Goal: Find contact information: Find contact information

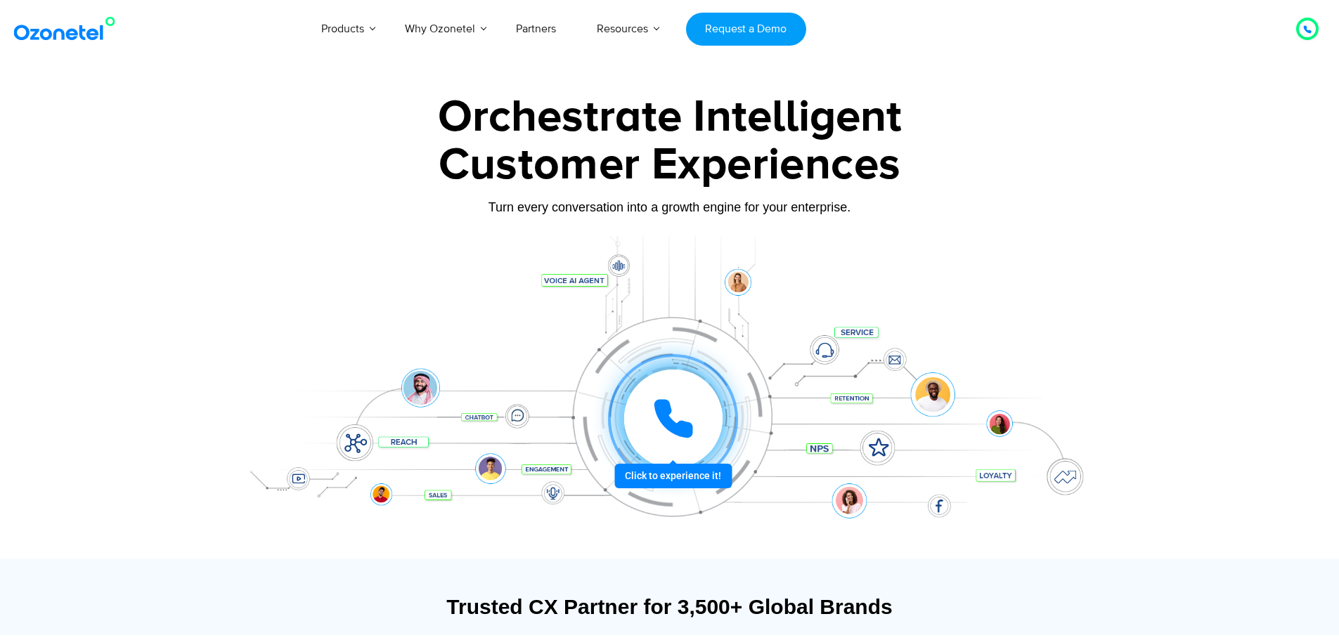
scroll to position [7594, 0]
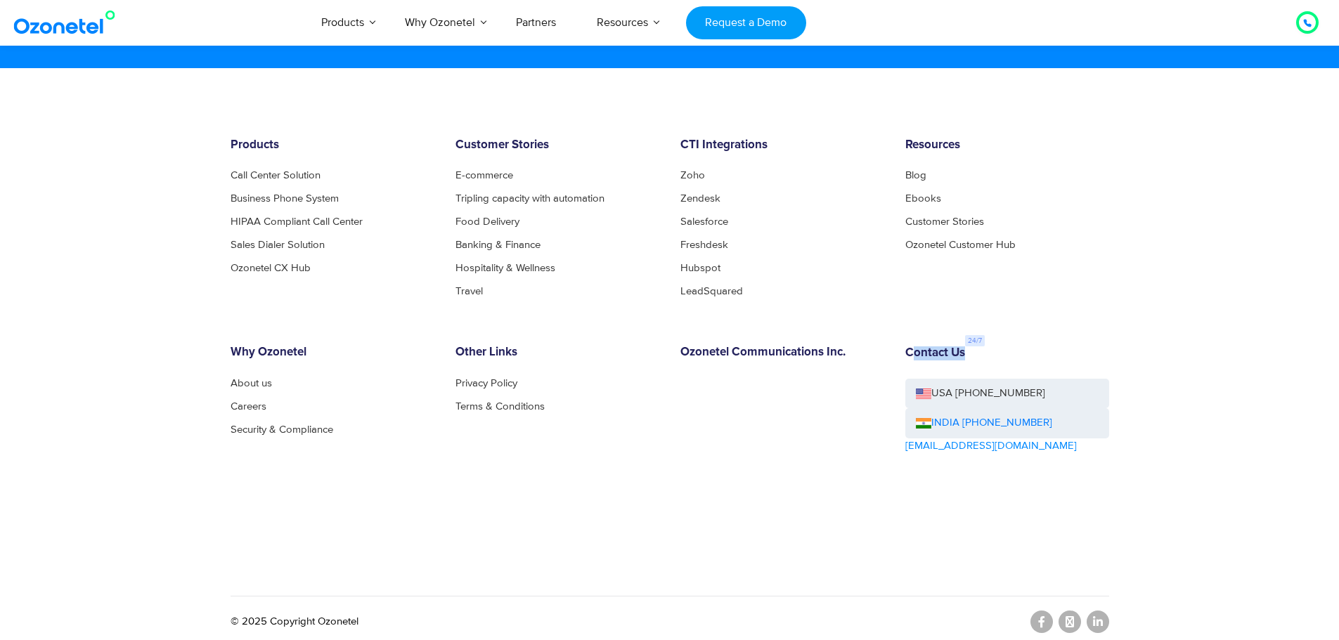
drag, startPoint x: 910, startPoint y: 347, endPoint x: 989, endPoint y: 351, distance: 78.8
click at [989, 351] on div "Contact Us USA +1-408-440-5445 INDIA +1800-123-150150 sales@ozonetel.com" at bounding box center [1007, 439] width 225 height 187
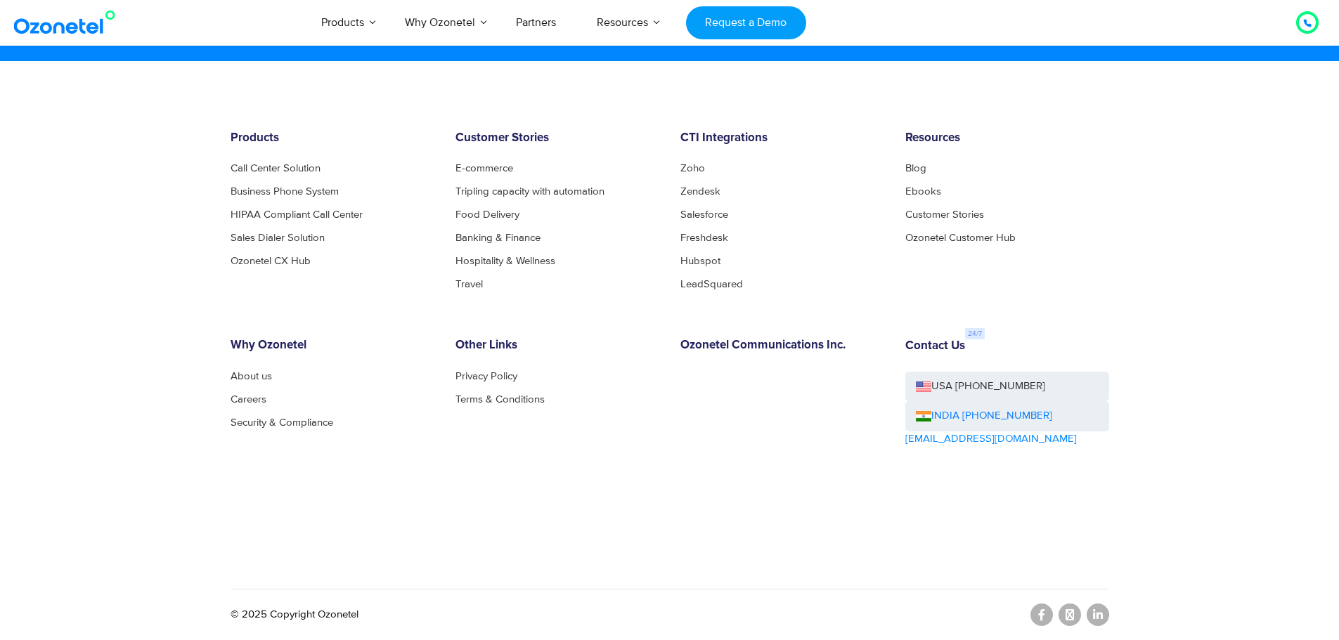
drag, startPoint x: 1061, startPoint y: 422, endPoint x: 1070, endPoint y: 427, distance: 10.4
click at [1070, 427] on div "INDIA [PHONE_NUMBER]" at bounding box center [1007, 416] width 204 height 30
click at [782, 272] on ul "Zoho Zendesk Salesforce Freshdesk Hubspot LeadSquared" at bounding box center [782, 227] width 204 height 127
drag, startPoint x: 1181, startPoint y: 403, endPoint x: 1202, endPoint y: 391, distance: 24.2
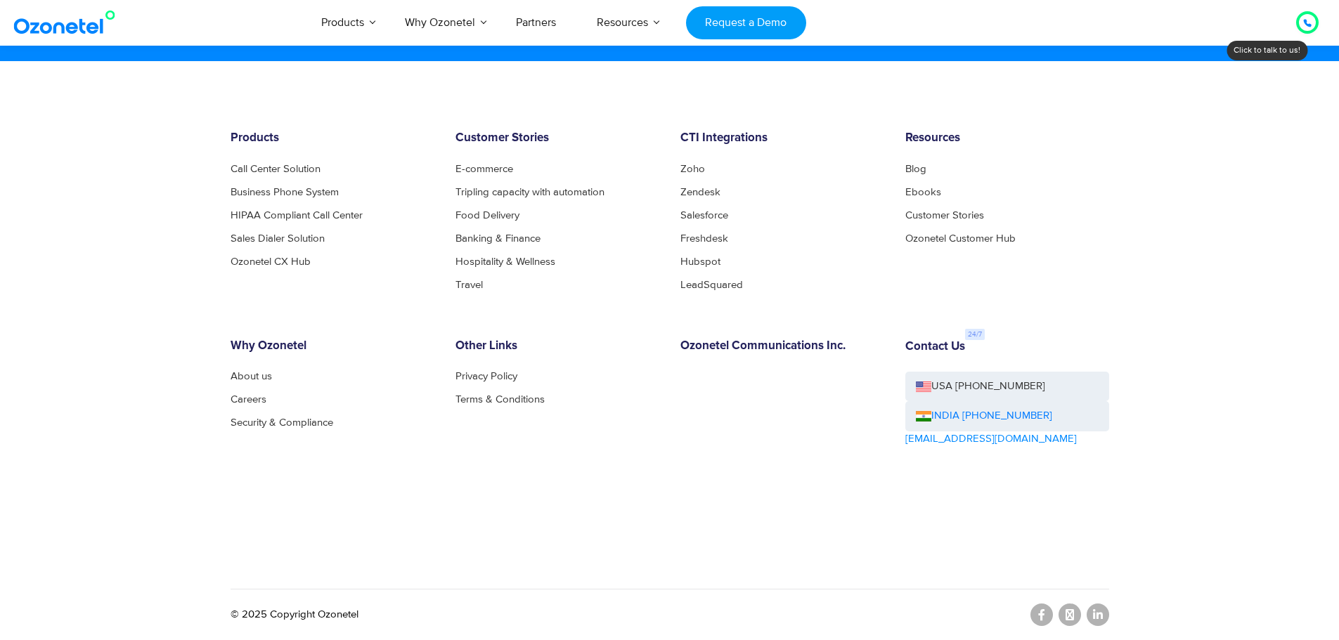
click at [1181, 403] on footer "Products Call Center Solution Business Phone System HIPAA Compliant Call Center…" at bounding box center [669, 350] width 1339 height 579
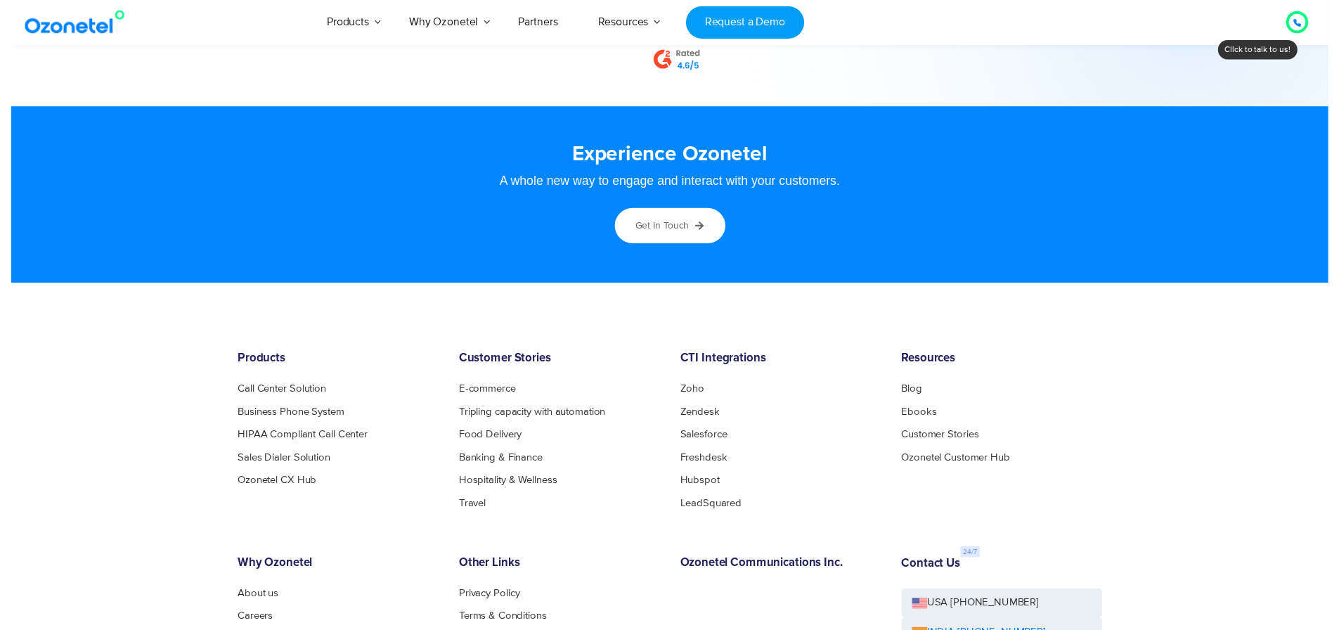
scroll to position [0, 0]
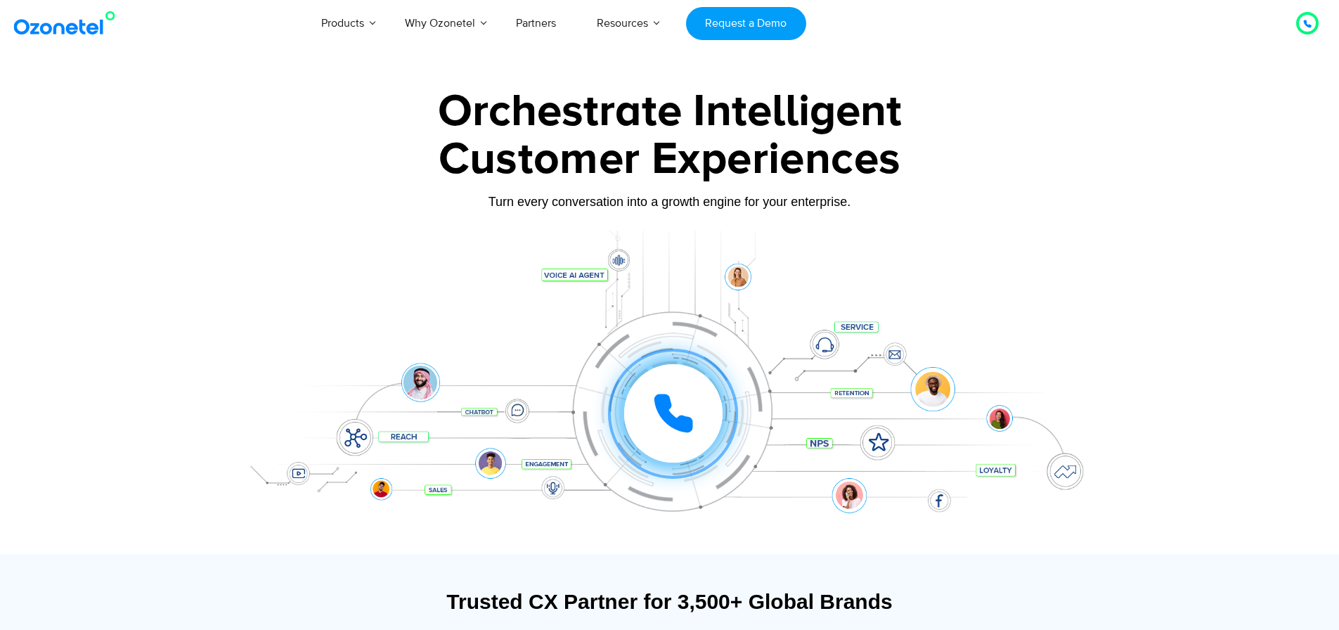
drag, startPoint x: 1120, startPoint y: 75, endPoint x: 1106, endPoint y: 17, distance: 59.3
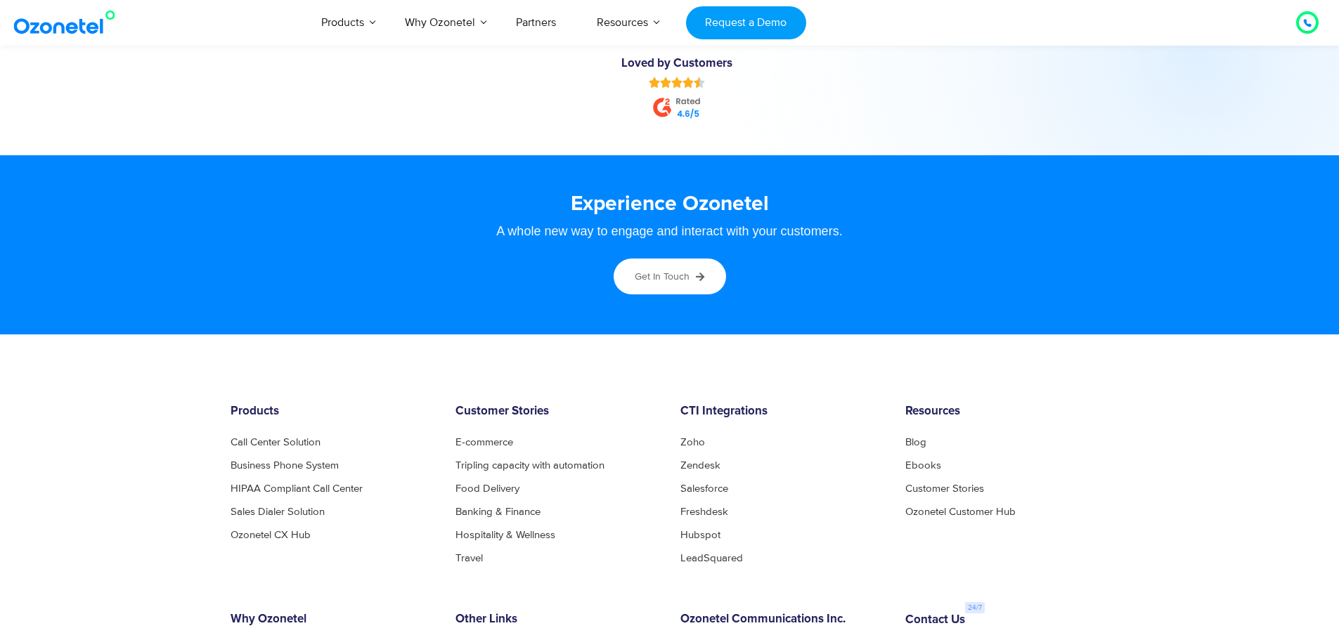
scroll to position [7623, 0]
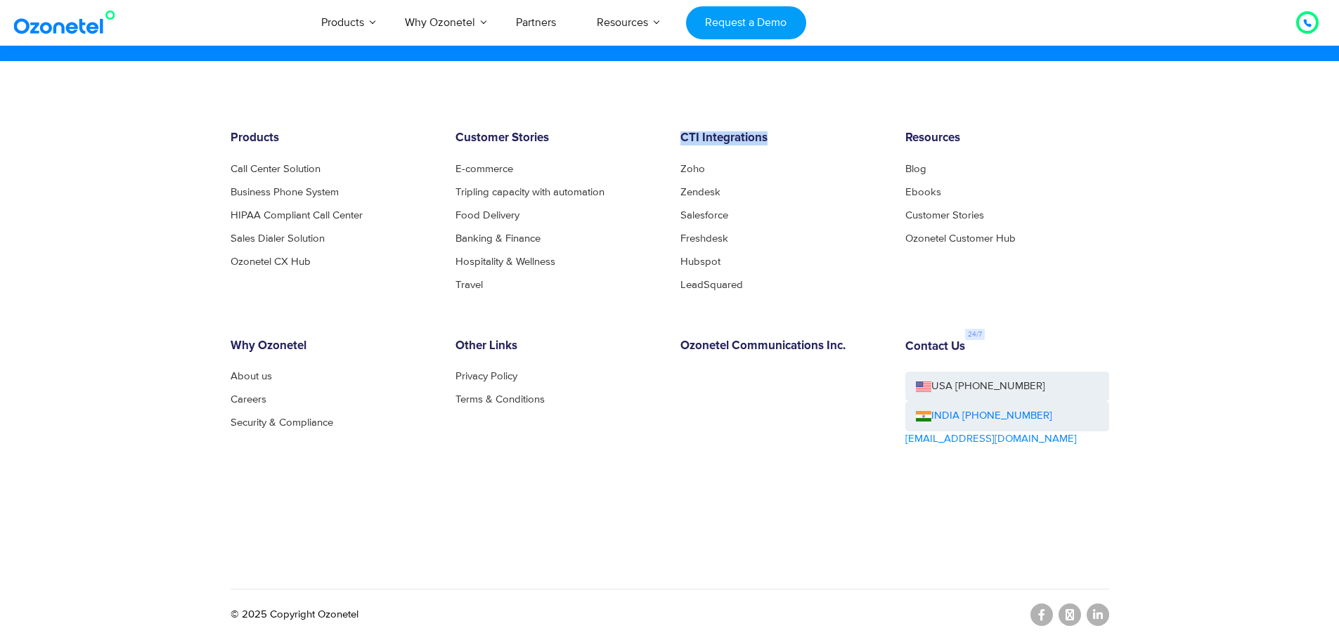
drag, startPoint x: 681, startPoint y: 141, endPoint x: 766, endPoint y: 133, distance: 85.4
click at [766, 133] on h6 "CTI Integrations" at bounding box center [782, 138] width 204 height 14
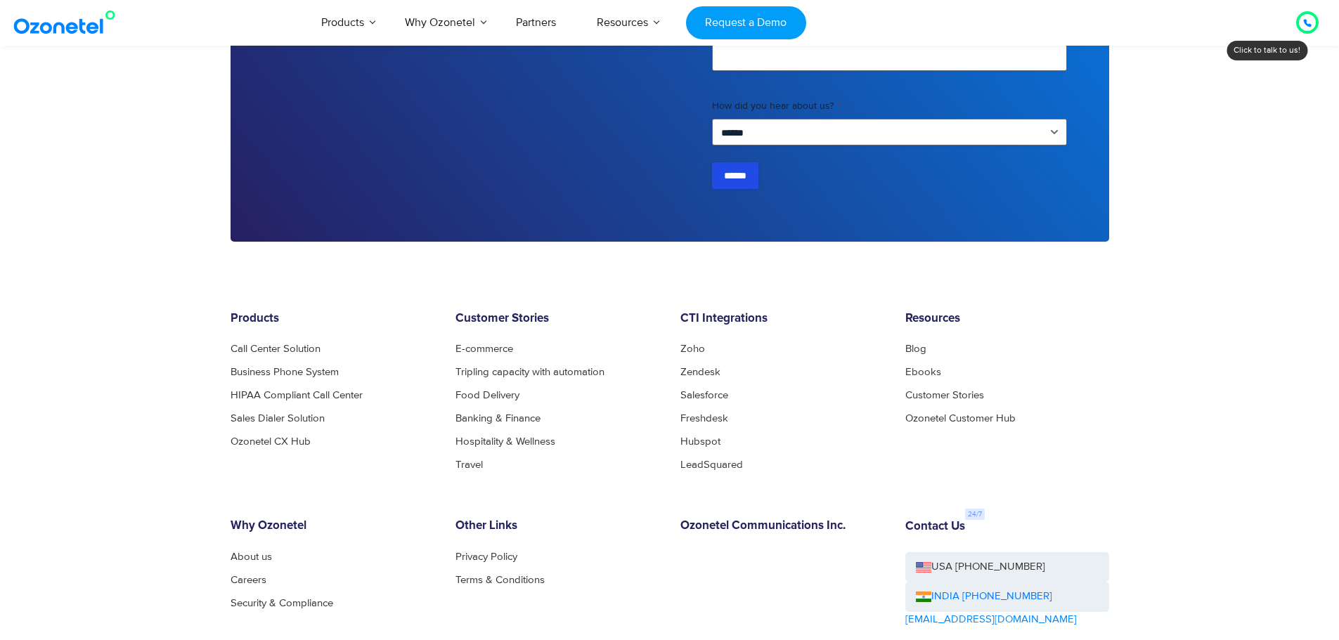
scroll to position [3779, 0]
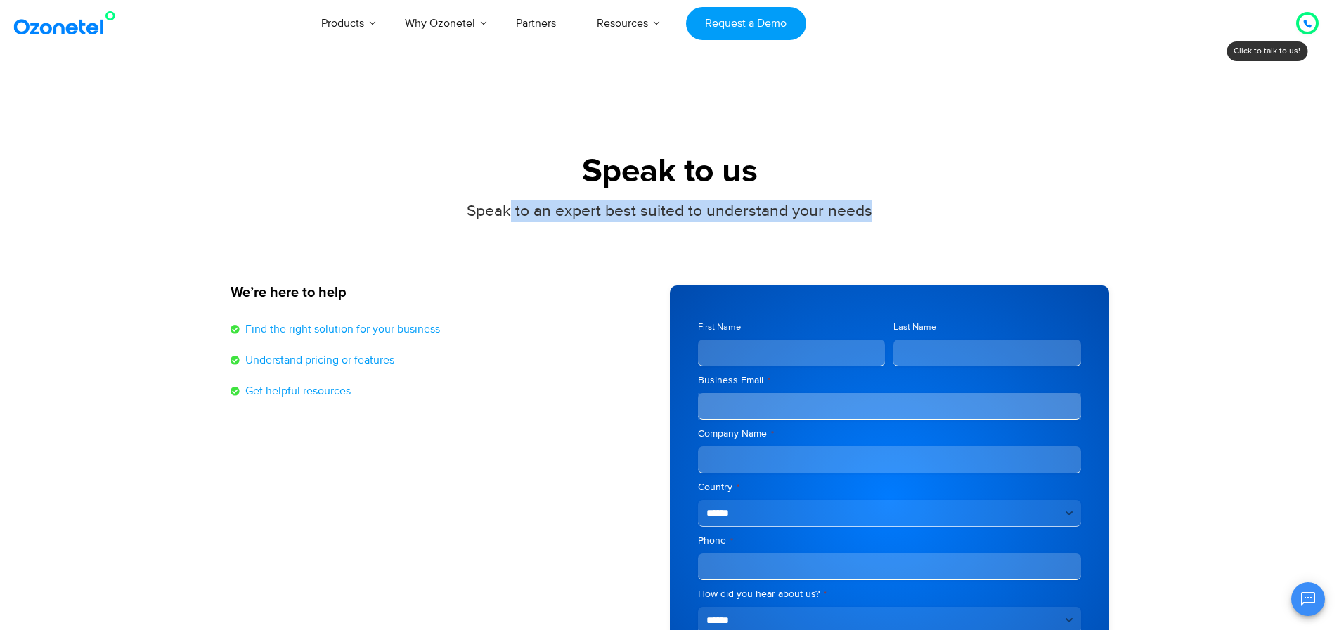
drag, startPoint x: 590, startPoint y: 211, endPoint x: 893, endPoint y: 211, distance: 302.9
click at [893, 211] on div "Speak to an expert best suited to understand your needs" at bounding box center [670, 211] width 879 height 22
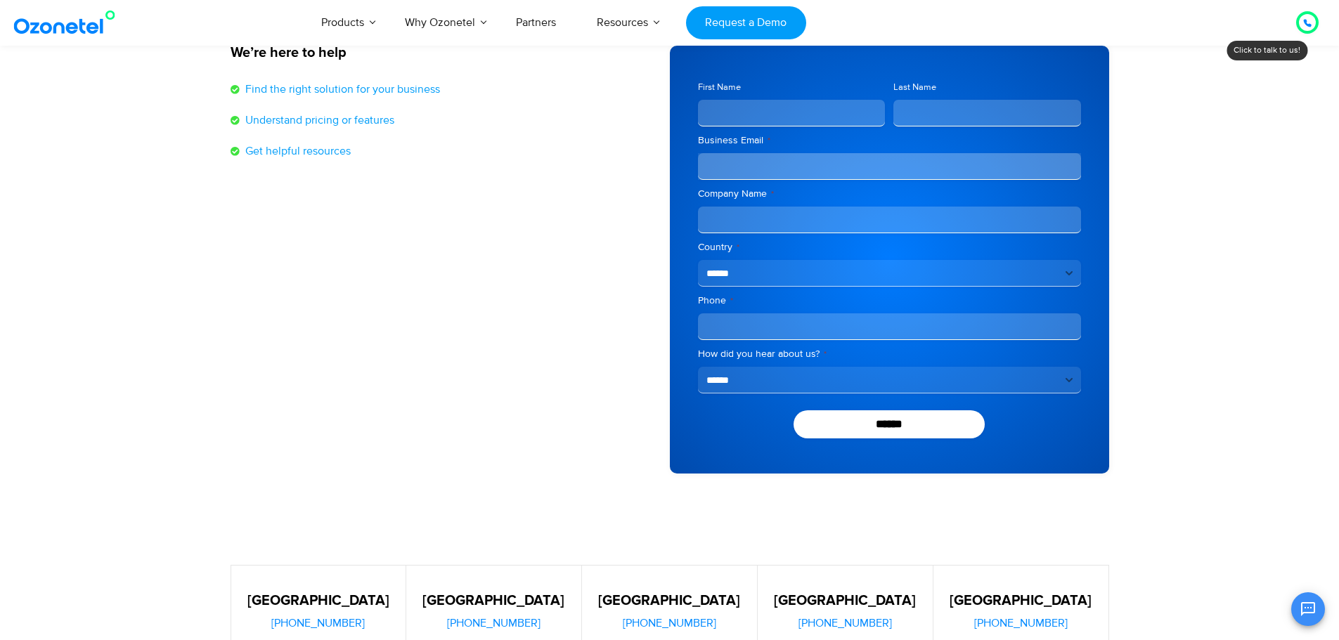
scroll to position [281, 0]
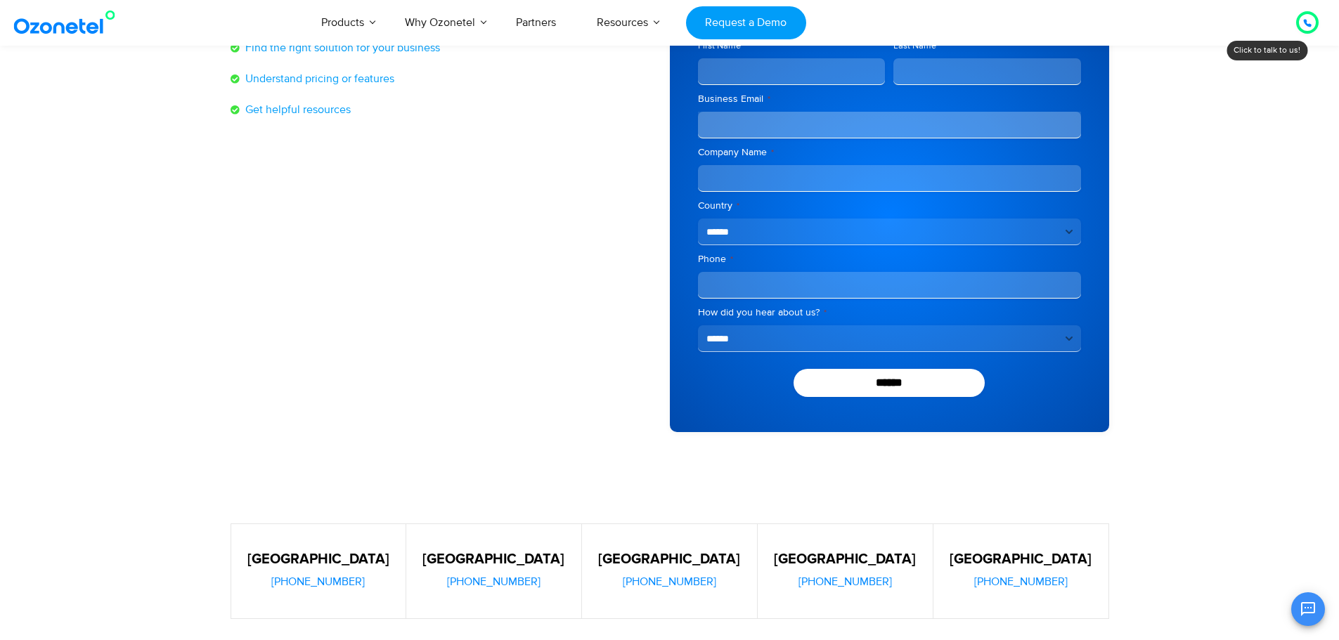
click at [768, 228] on select "**********" at bounding box center [889, 232] width 383 height 27
select select "**"
click at [768, 228] on select "**********" at bounding box center [889, 232] width 383 height 27
click at [785, 284] on input "Phone *" at bounding box center [889, 285] width 383 height 27
click at [544, 240] on div "We’re here to help Find the right solution for your business Understand pricing…" at bounding box center [450, 218] width 439 height 428
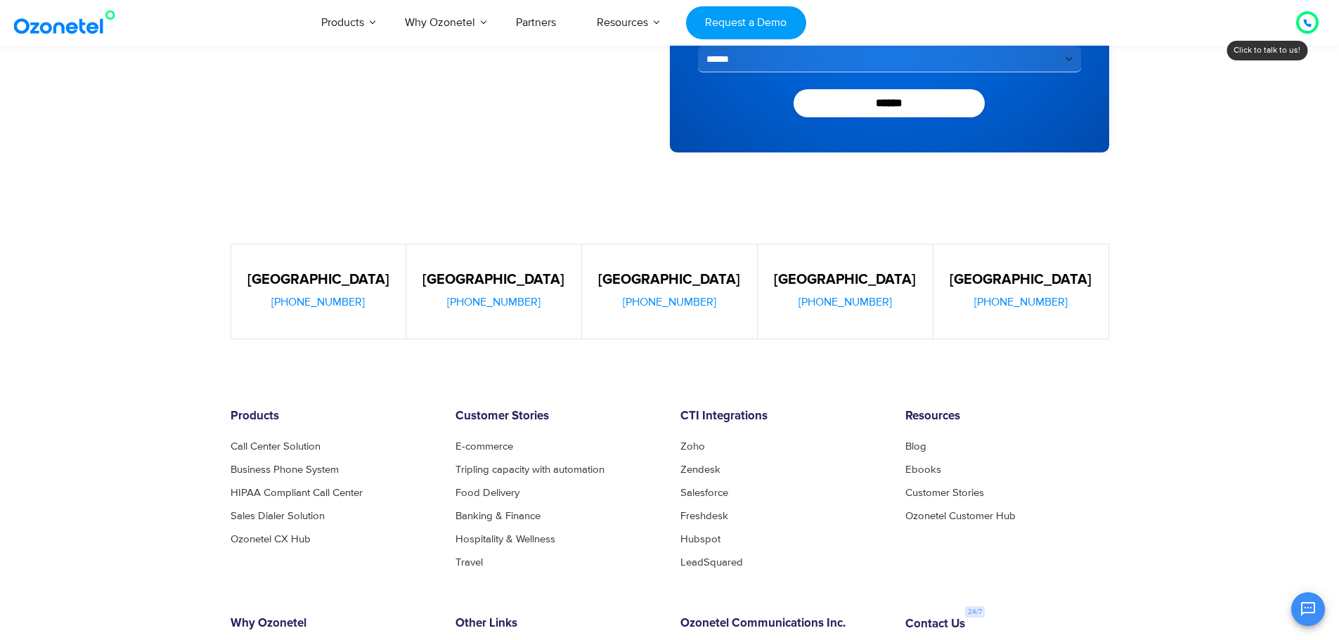
scroll to position [562, 0]
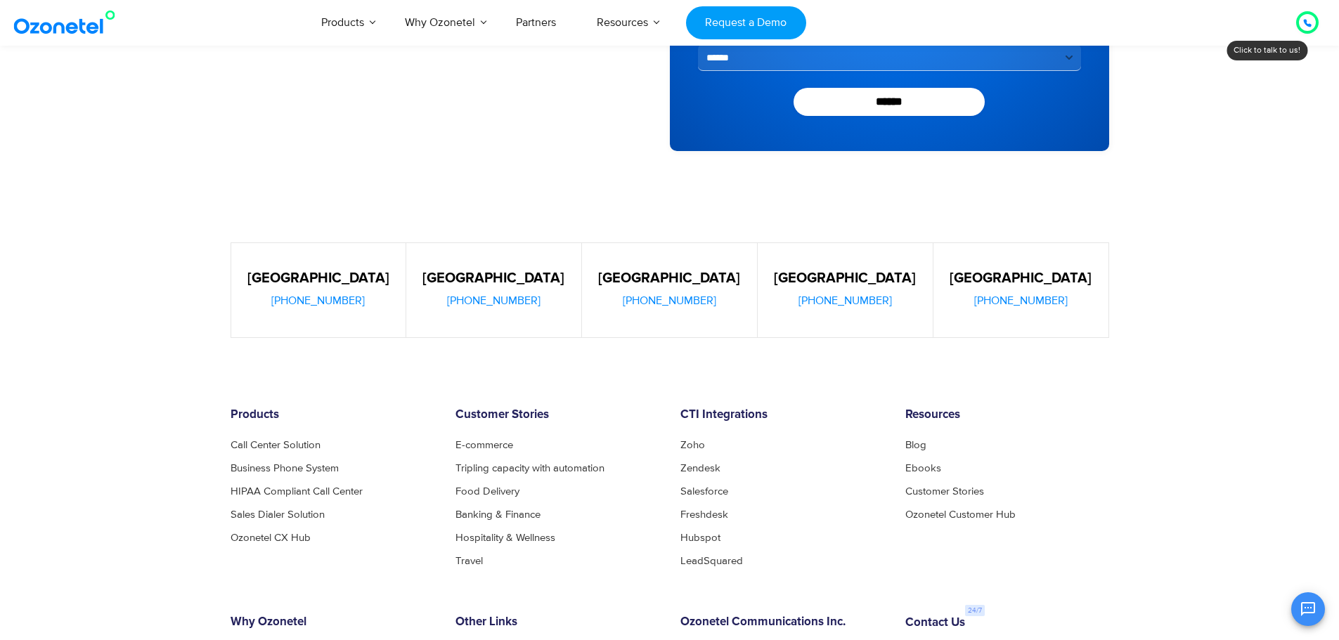
click at [1021, 299] on span "[PHONE_NUMBER]" at bounding box center [1020, 300] width 93 height 11
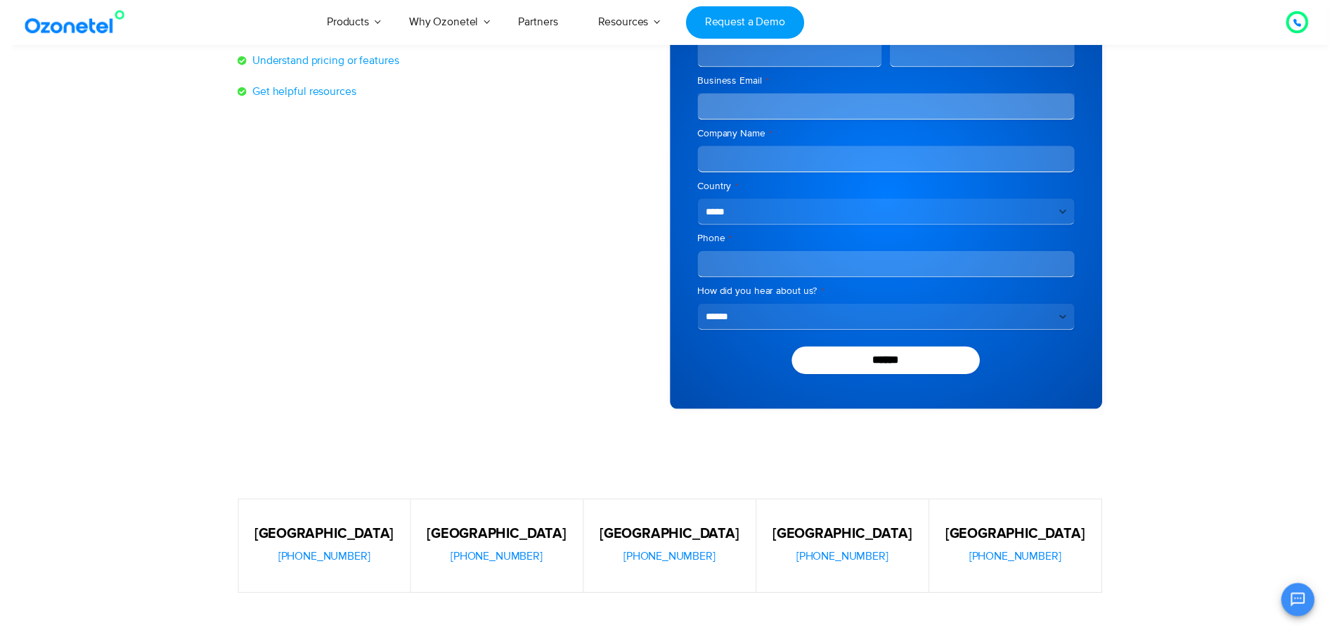
scroll to position [0, 0]
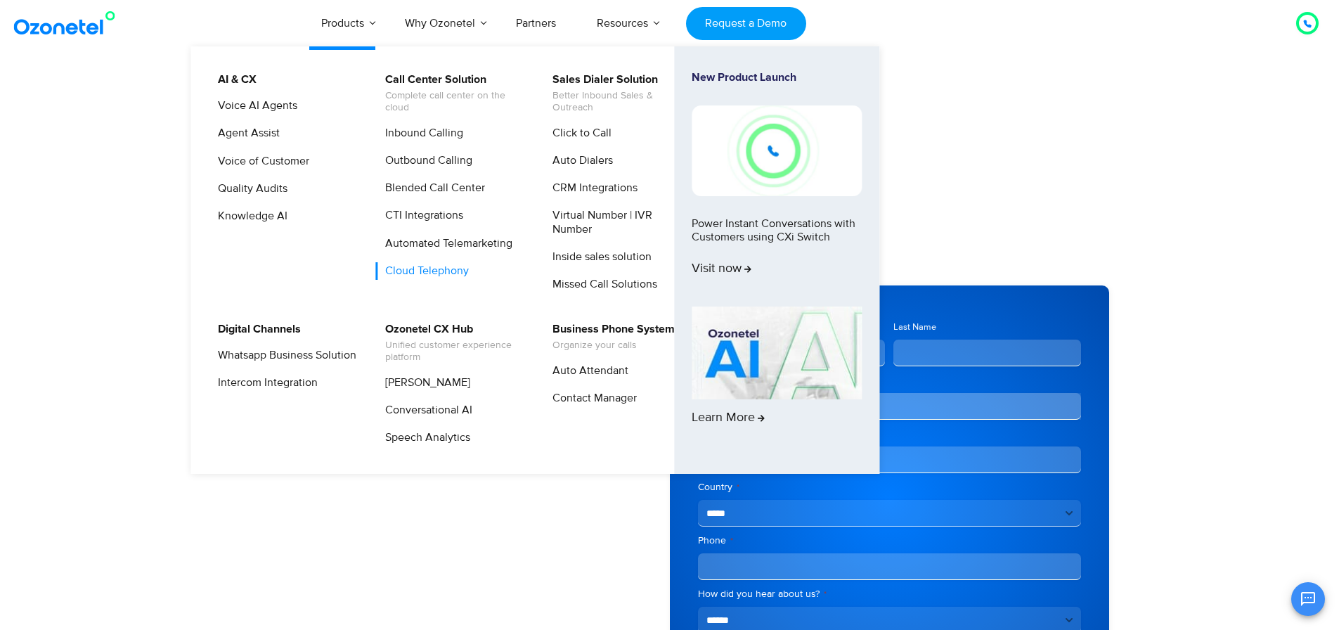
click at [454, 273] on link "Cloud Telephony" at bounding box center [423, 271] width 95 height 18
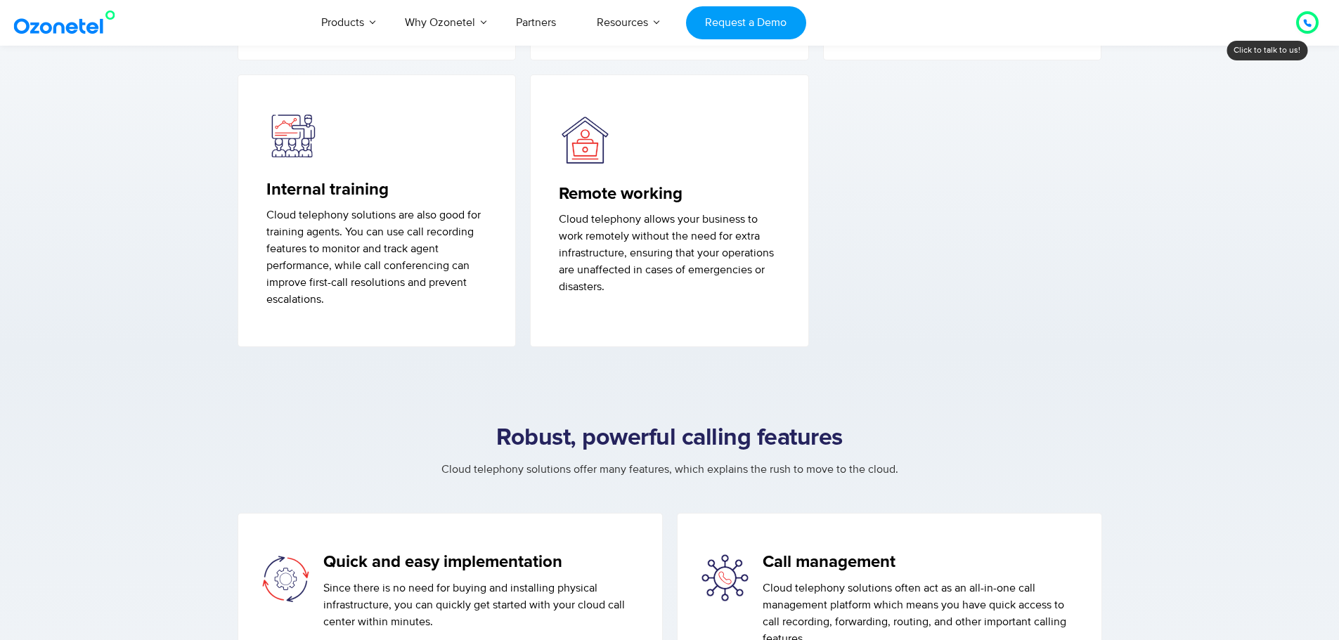
scroll to position [1617, 0]
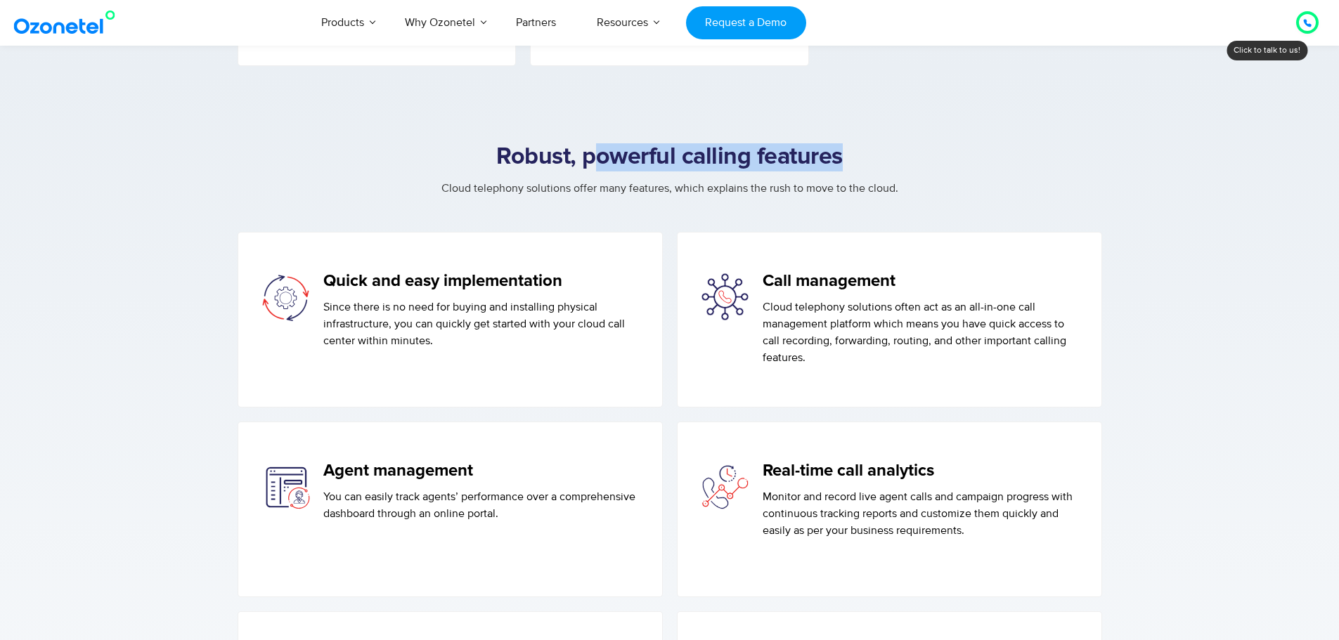
drag, startPoint x: 635, startPoint y: 174, endPoint x: 1005, endPoint y: 175, distance: 370.4
click at [1002, 171] on h2 "Robust, powerful calling features" at bounding box center [670, 157] width 879 height 28
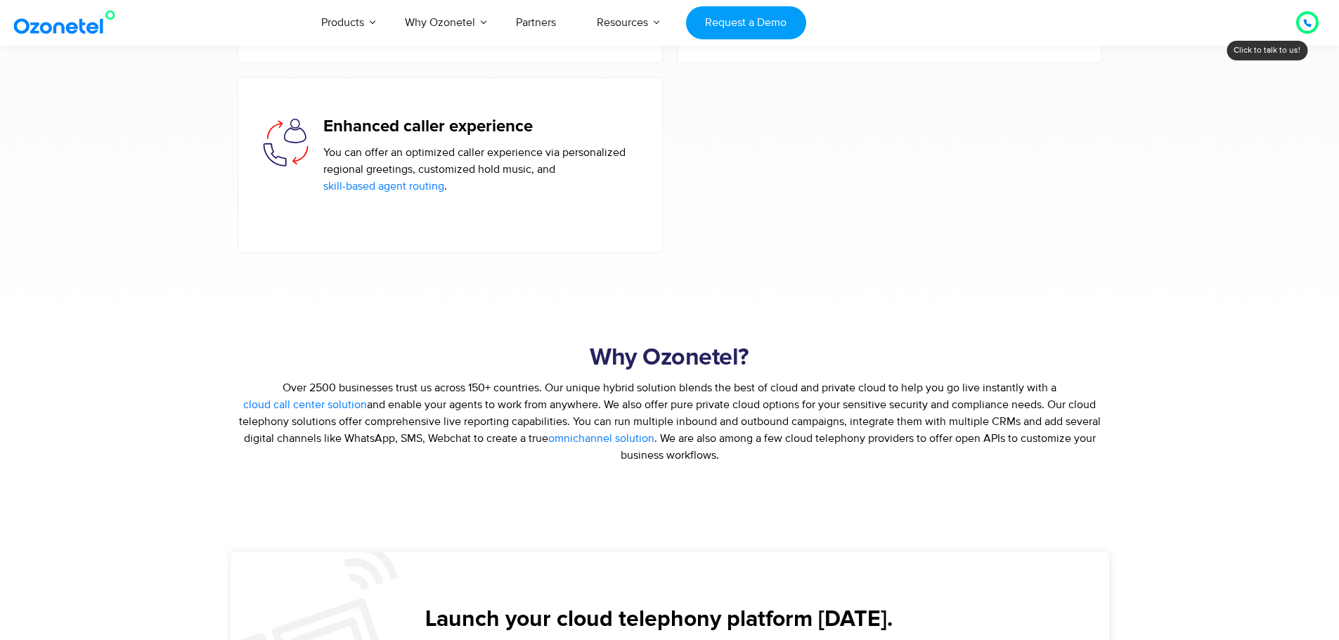
scroll to position [2741, 0]
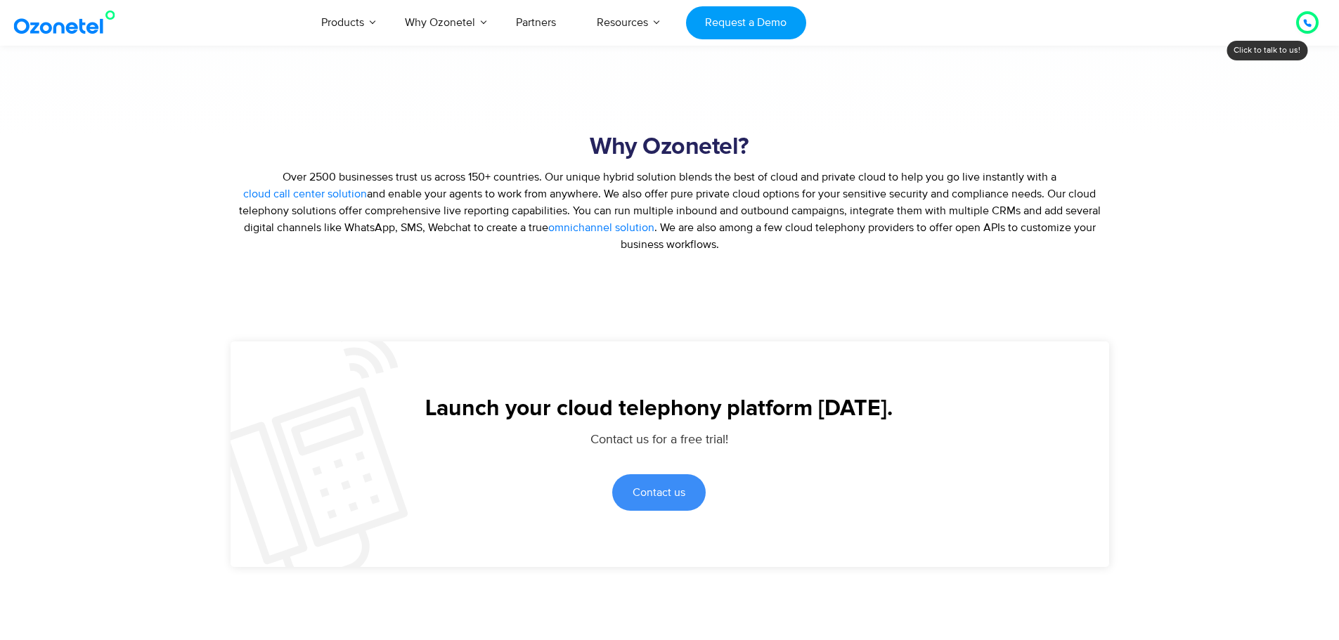
drag, startPoint x: 287, startPoint y: 188, endPoint x: 1062, endPoint y: 193, distance: 774.6
click at [1074, 192] on p "Over 2500 businesses trust us across 150+ countries. Our unique hybrid solution…" at bounding box center [670, 211] width 879 height 84
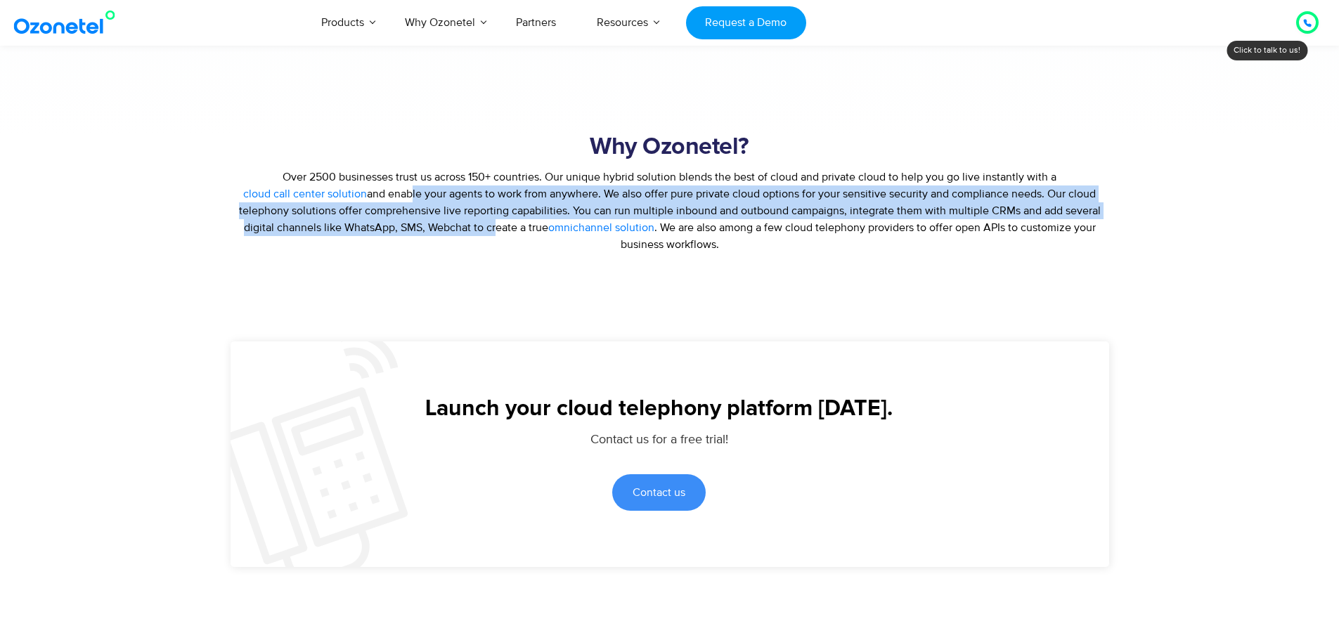
drag, startPoint x: 489, startPoint y: 209, endPoint x: 498, endPoint y: 246, distance: 37.5
click at [492, 235] on span "and enable your agents to work from anywhere. We also offer pure private cloud …" at bounding box center [670, 211] width 862 height 48
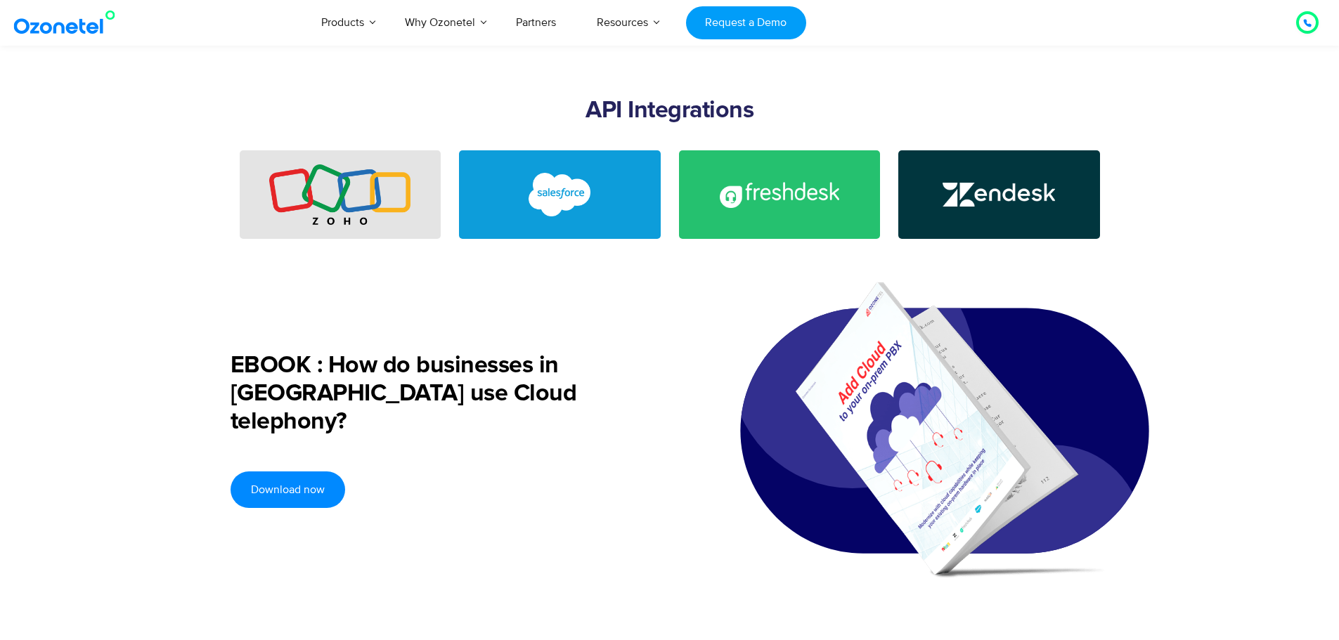
scroll to position [3303, 0]
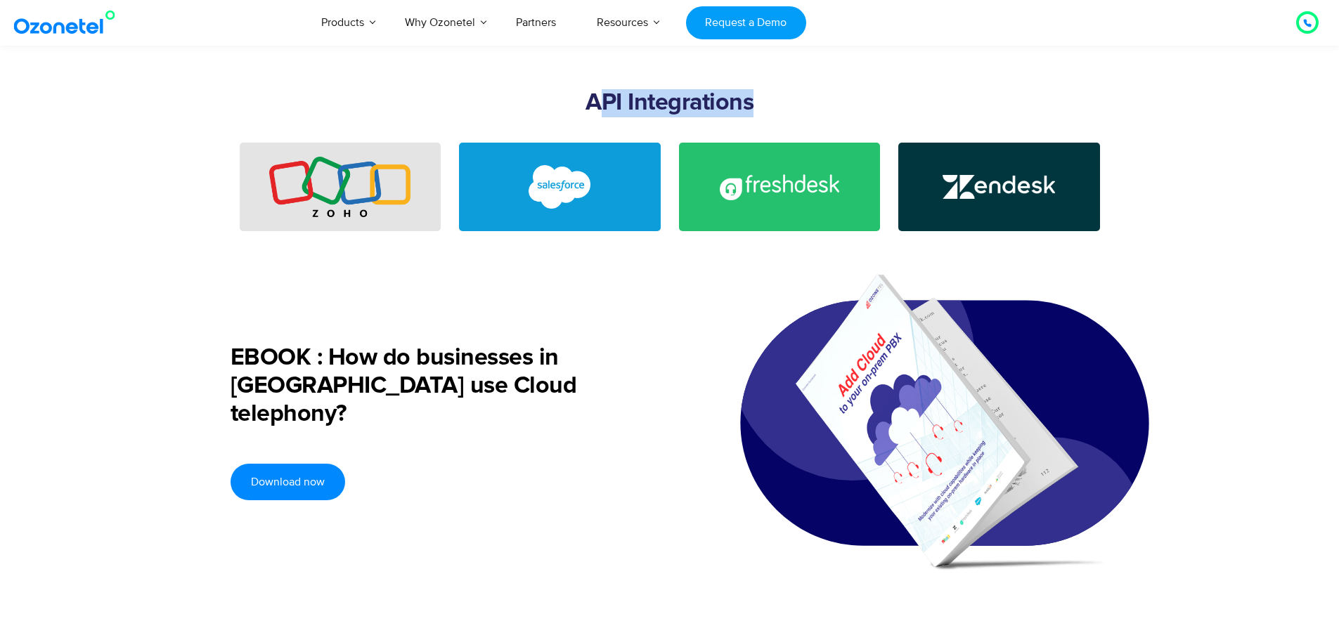
drag, startPoint x: 603, startPoint y: 125, endPoint x: 792, endPoint y: 124, distance: 189.1
click at [792, 124] on h2 "API Integrations" at bounding box center [670, 117] width 879 height 56
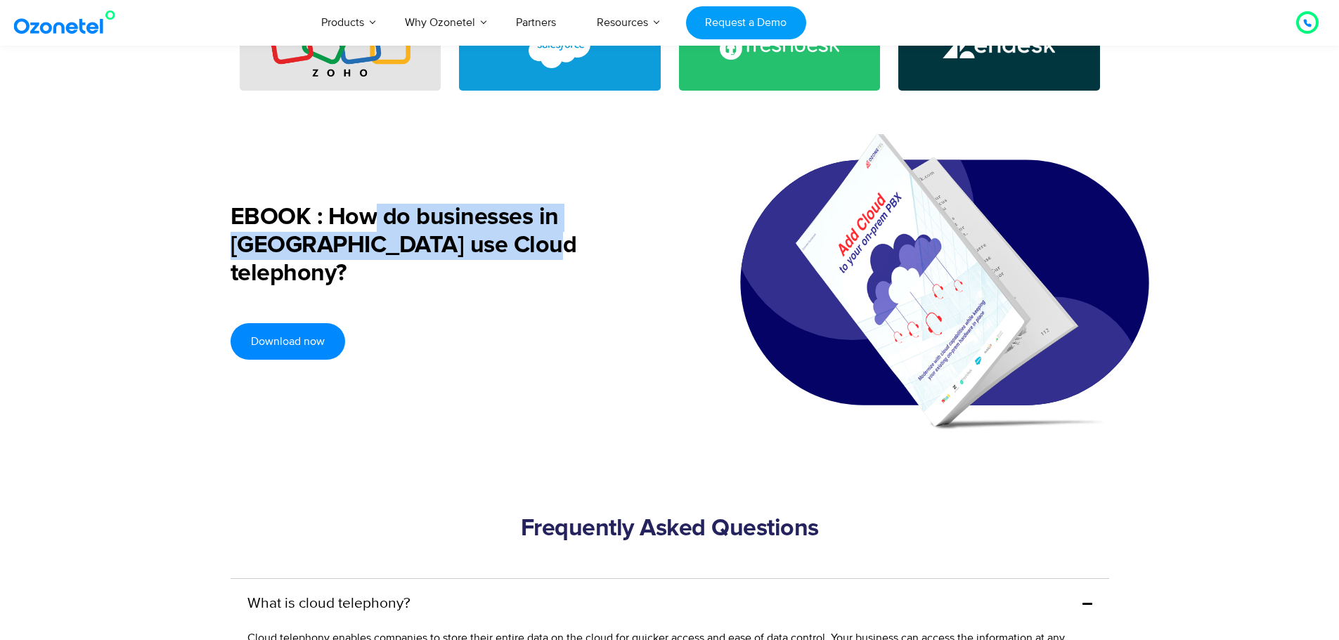
drag, startPoint x: 506, startPoint y: 244, endPoint x: 510, endPoint y: 290, distance: 45.9
click at [510, 290] on div "EBOOK : How do businesses in India use Cloud telephony? Download now" at bounding box center [464, 282] width 466 height 312
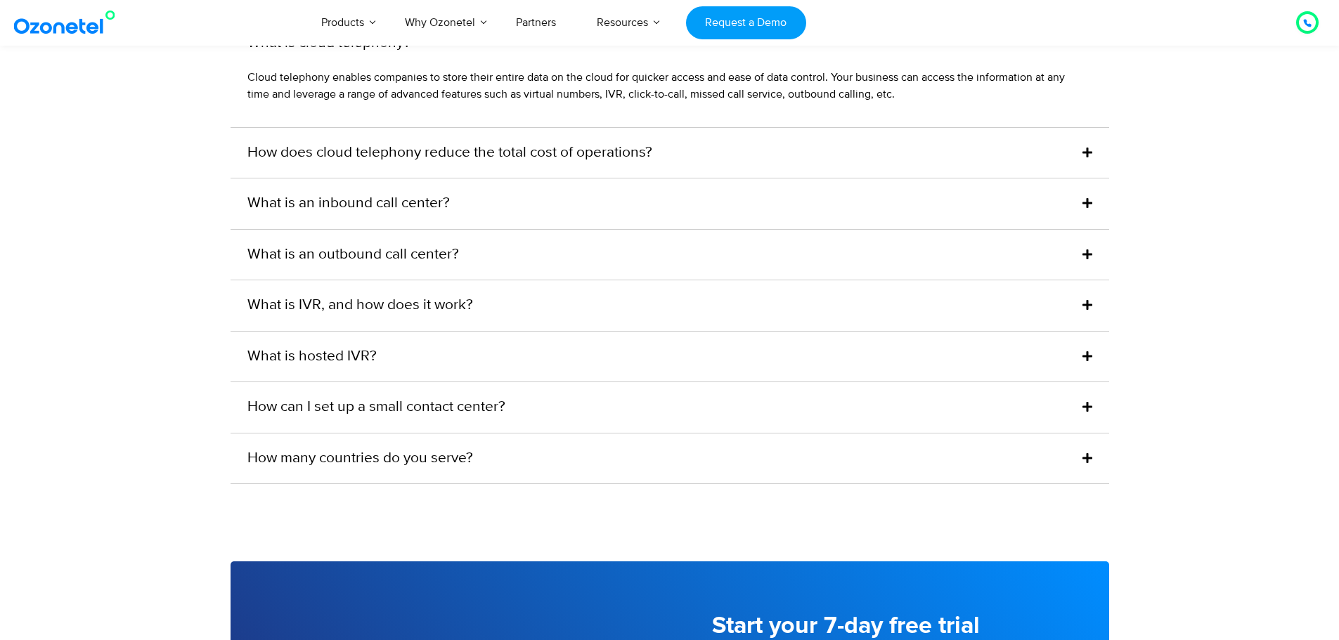
scroll to position [4006, 0]
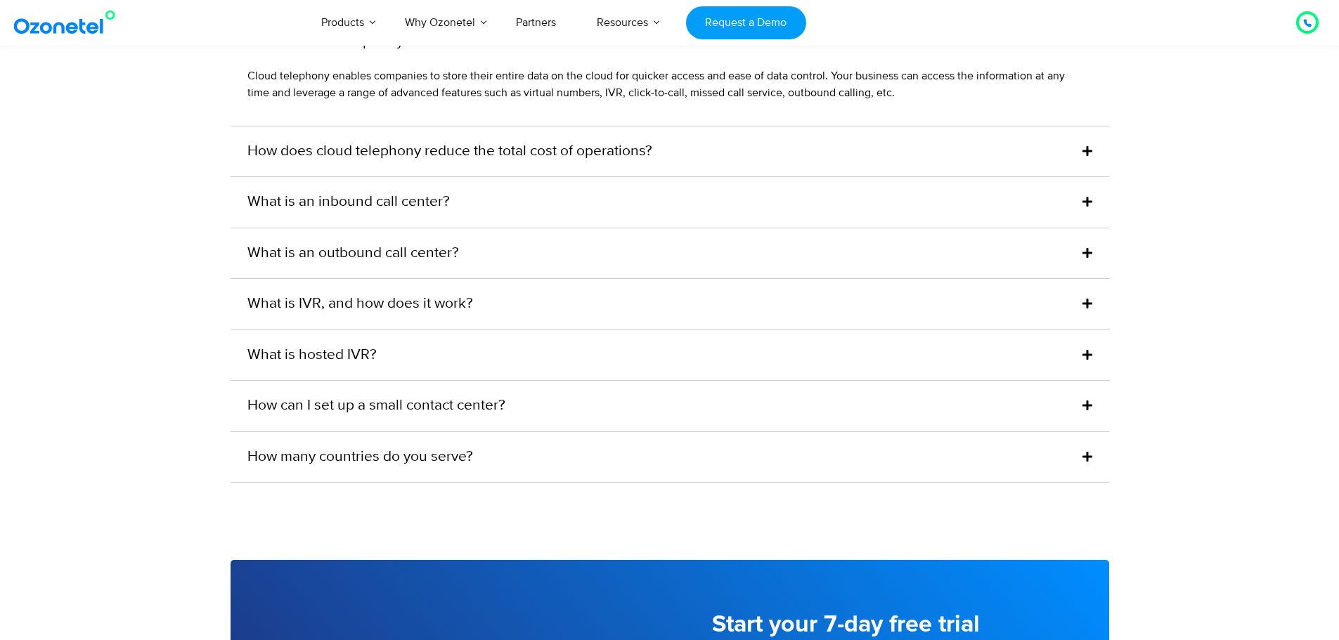
click at [419, 261] on link "What is an outbound call center?" at bounding box center [353, 253] width 212 height 22
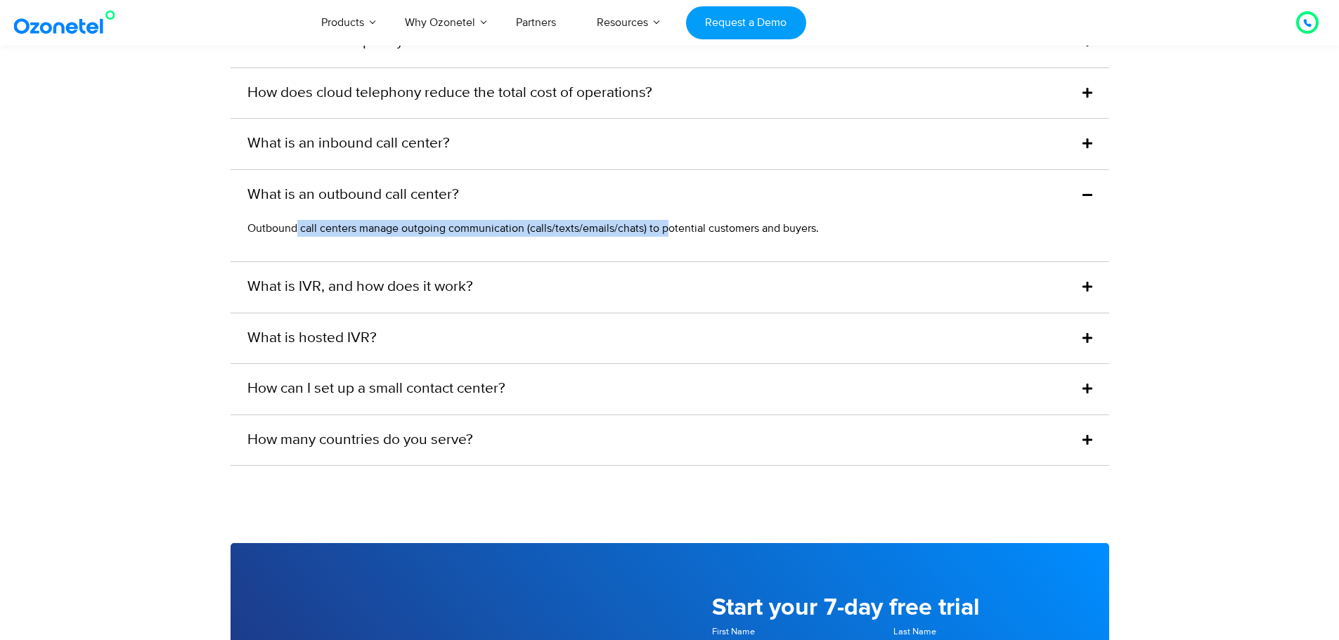
drag, startPoint x: 374, startPoint y: 250, endPoint x: 667, endPoint y: 250, distance: 293.1
click at [667, 235] on span "Outbound call centers manage outgoing communication (calls/texts/emails/chats) …" at bounding box center [532, 228] width 571 height 14
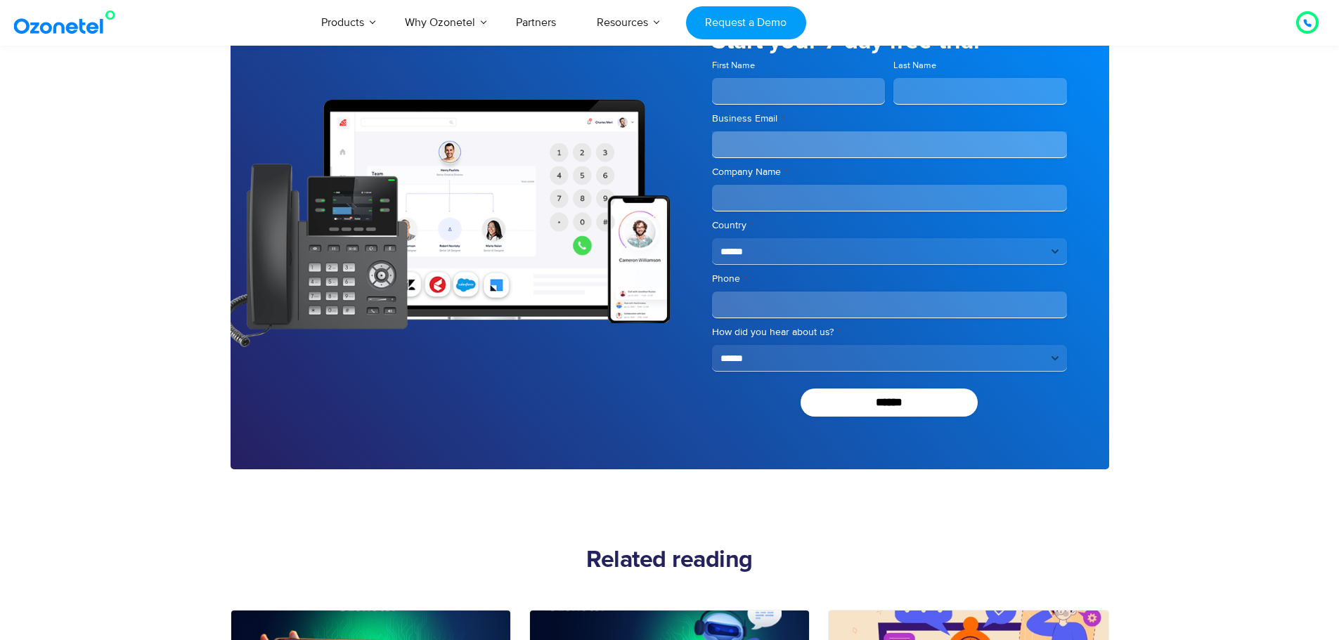
scroll to position [4569, 0]
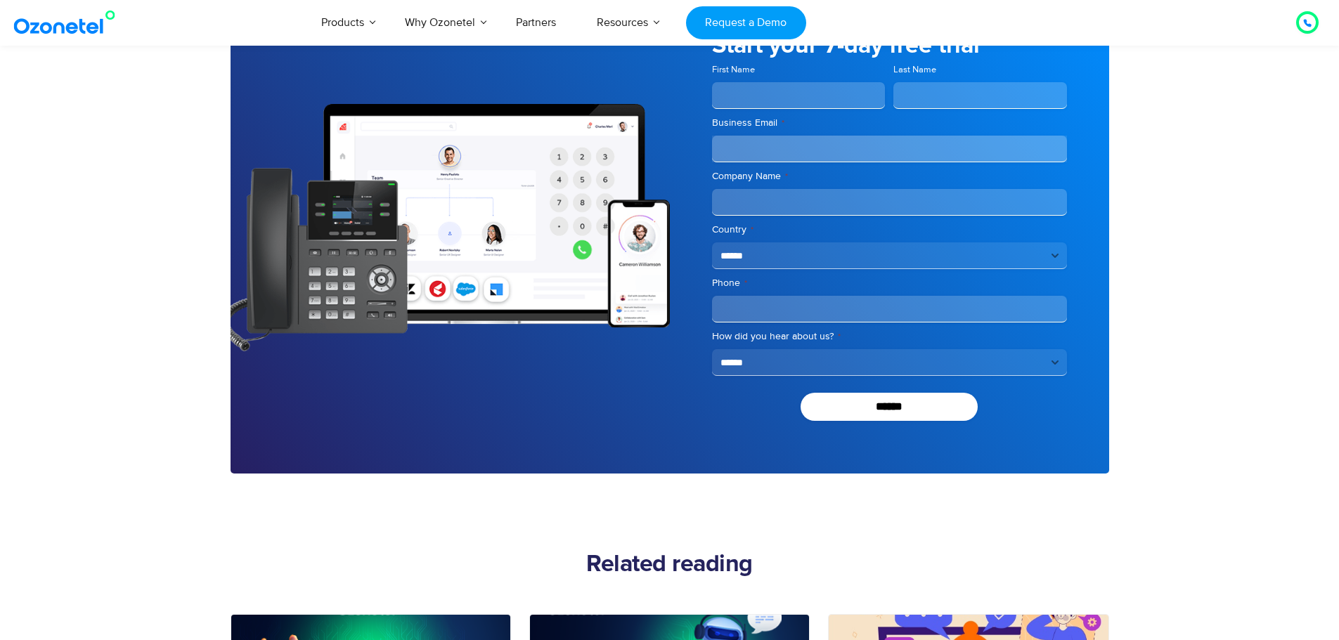
click at [761, 269] on select "**********" at bounding box center [889, 255] width 355 height 27
select select "**"
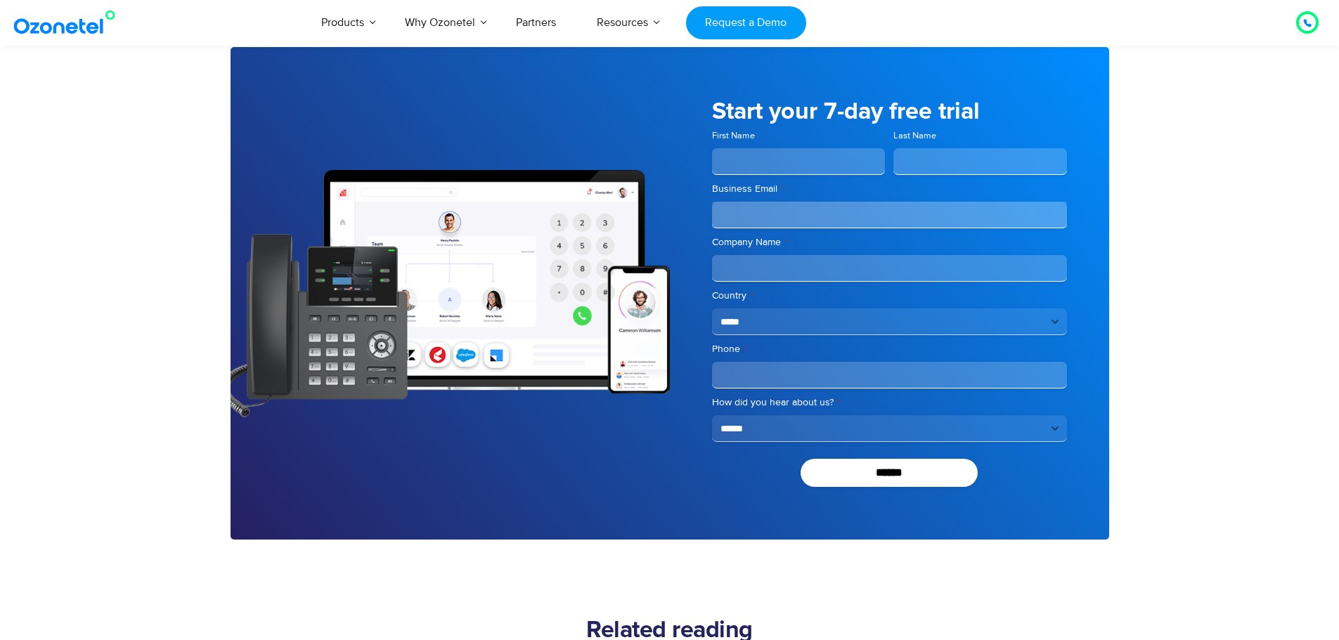
scroll to position [4498, 0]
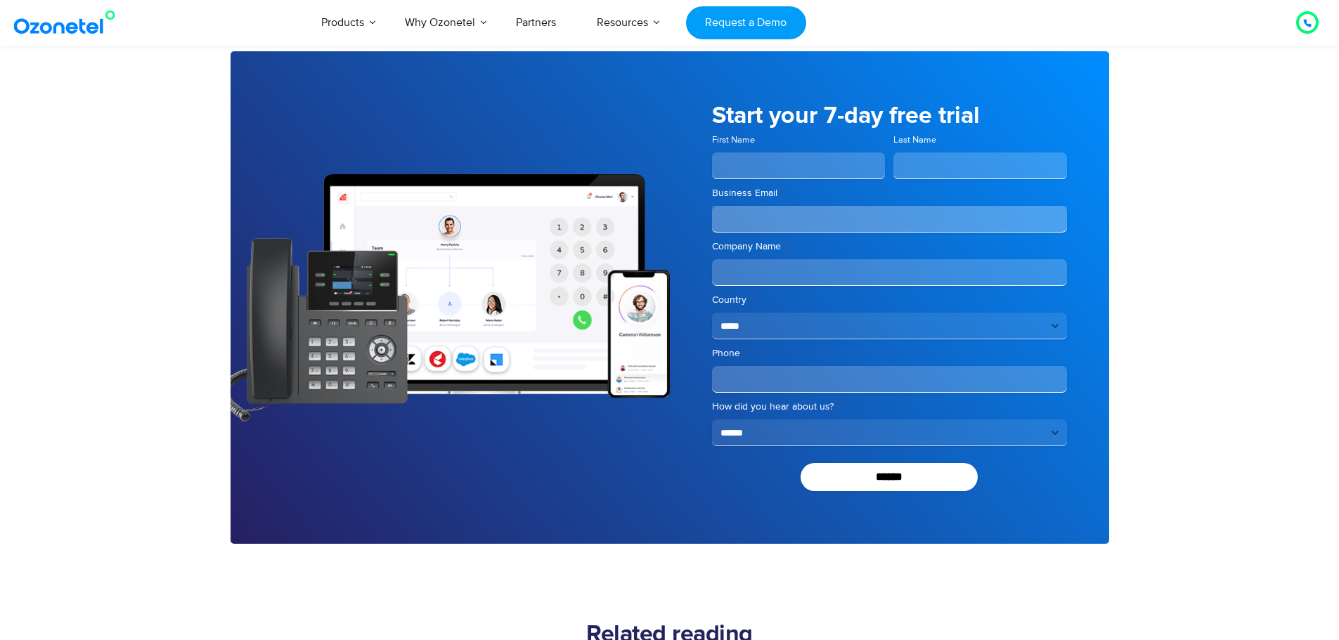
click at [763, 335] on select "**********" at bounding box center [889, 326] width 355 height 27
click at [1193, 175] on div at bounding box center [669, 297] width 1339 height 493
drag, startPoint x: 805, startPoint y: 337, endPoint x: 804, endPoint y: 348, distance: 11.3
click at [805, 337] on select "**********" at bounding box center [889, 326] width 355 height 27
click at [527, 298] on img at bounding box center [450, 297] width 439 height 247
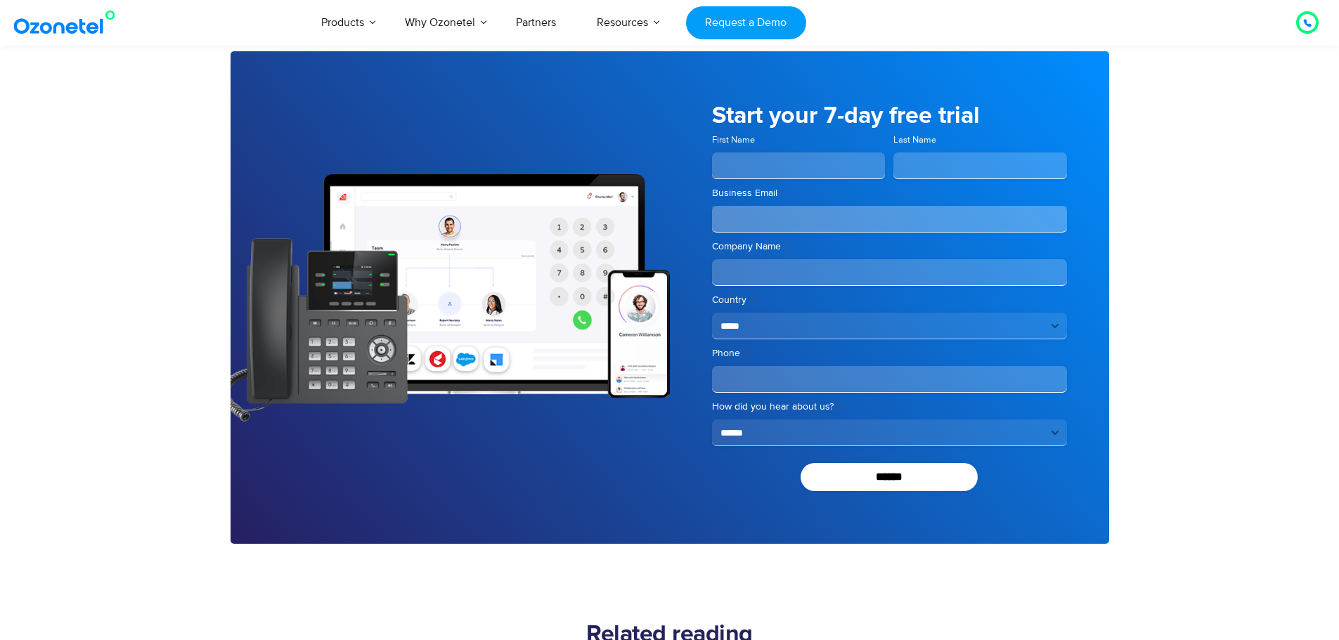
click at [797, 339] on select "**********" at bounding box center [889, 326] width 355 height 27
click at [809, 339] on select "**********" at bounding box center [889, 326] width 355 height 27
drag, startPoint x: 813, startPoint y: 342, endPoint x: 835, endPoint y: 335, distance: 23.1
click at [813, 339] on select "**********" at bounding box center [889, 326] width 355 height 27
click at [1232, 195] on div at bounding box center [669, 297] width 1339 height 493
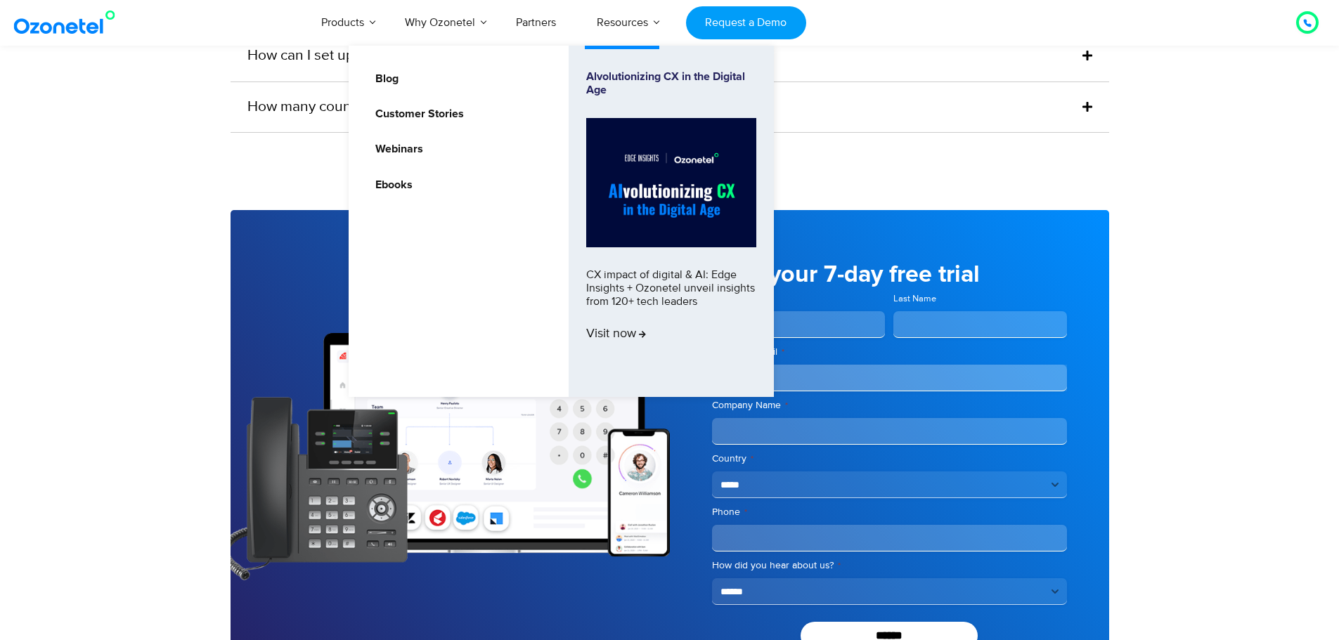
scroll to position [3795, 0]
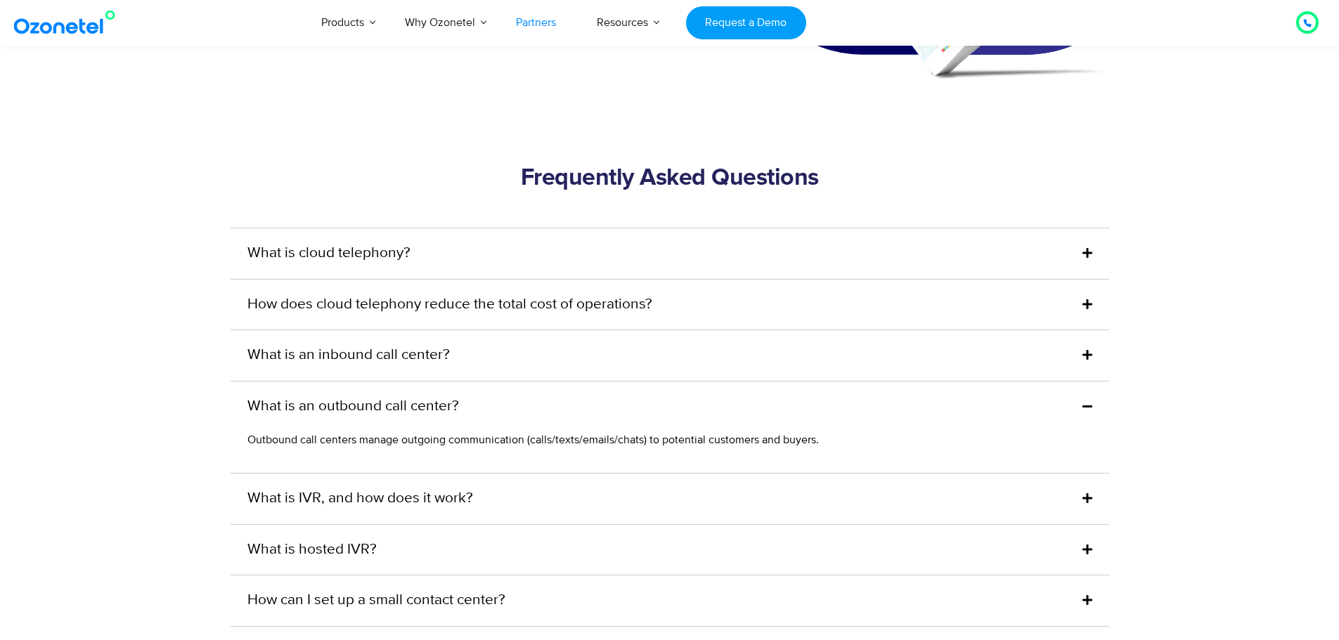
click at [541, 20] on link "Partners" at bounding box center [536, 22] width 81 height 46
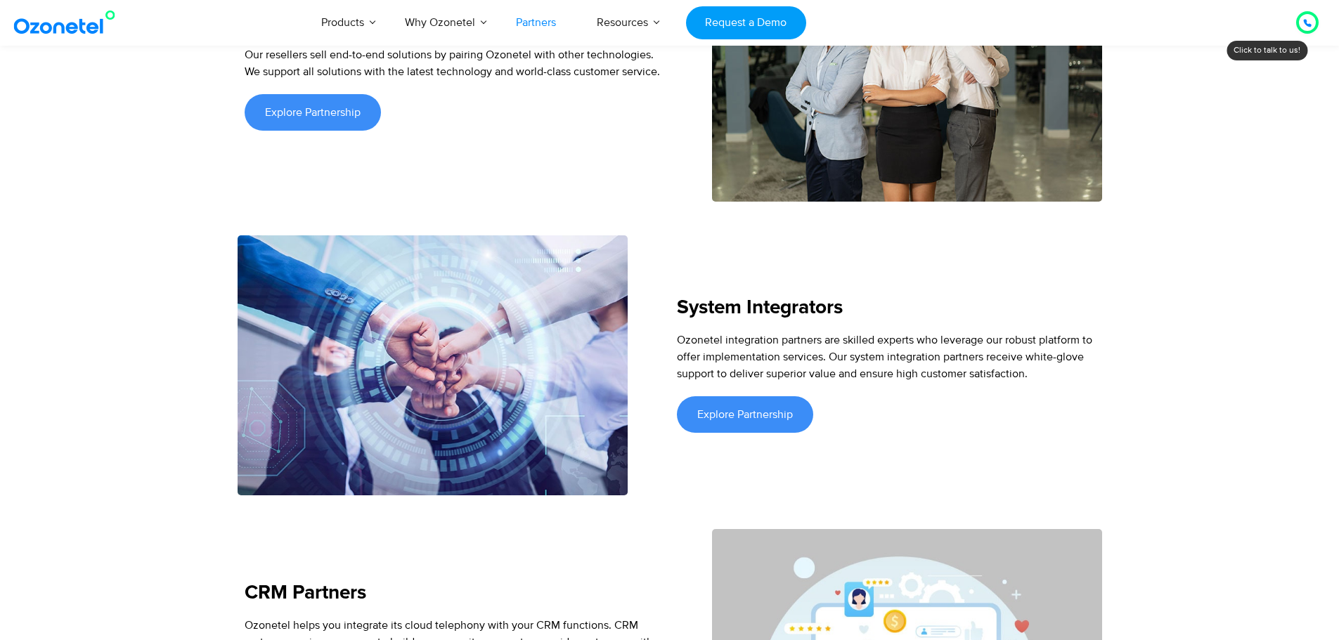
scroll to position [2109, 0]
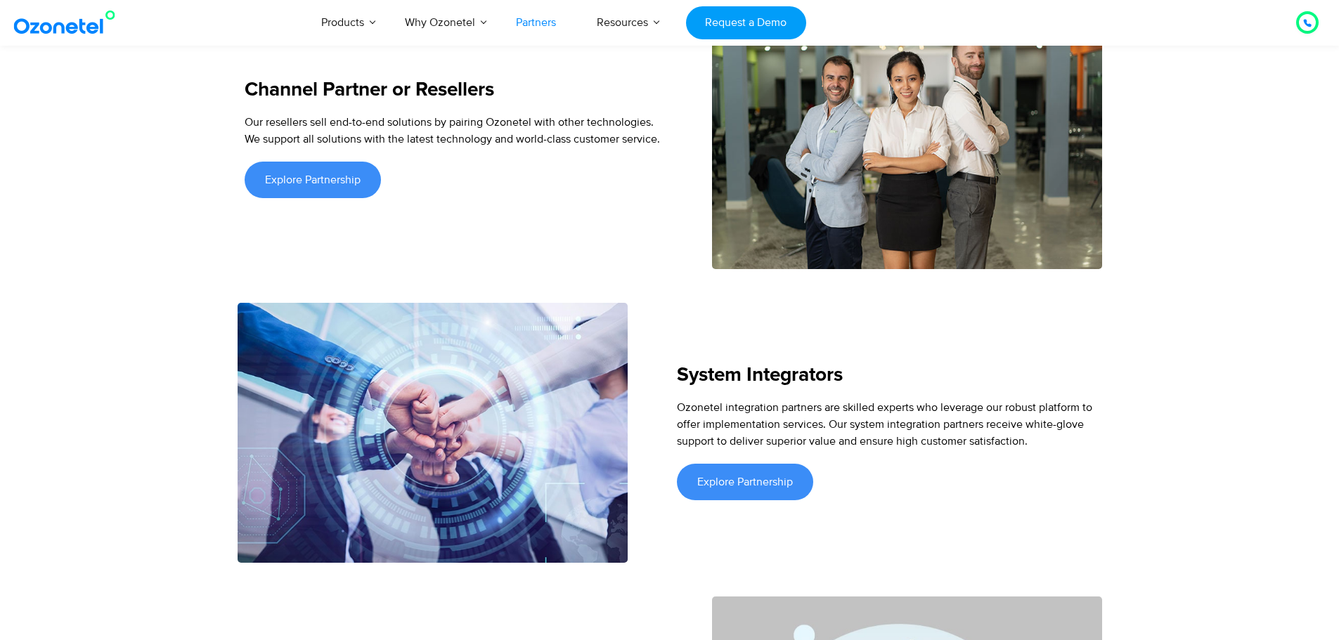
click at [1016, 342] on div "System Integrators Ozonetel integration partners are skilled experts who levera…" at bounding box center [886, 433] width 432 height 260
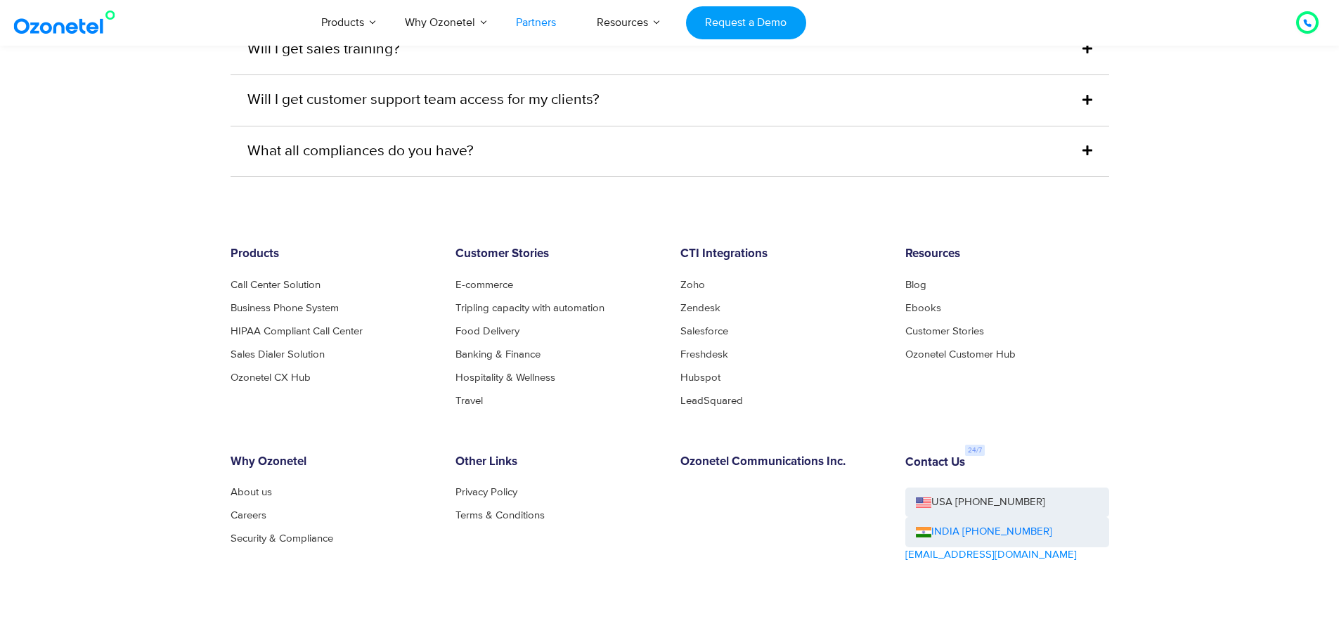
scroll to position [3856, 0]
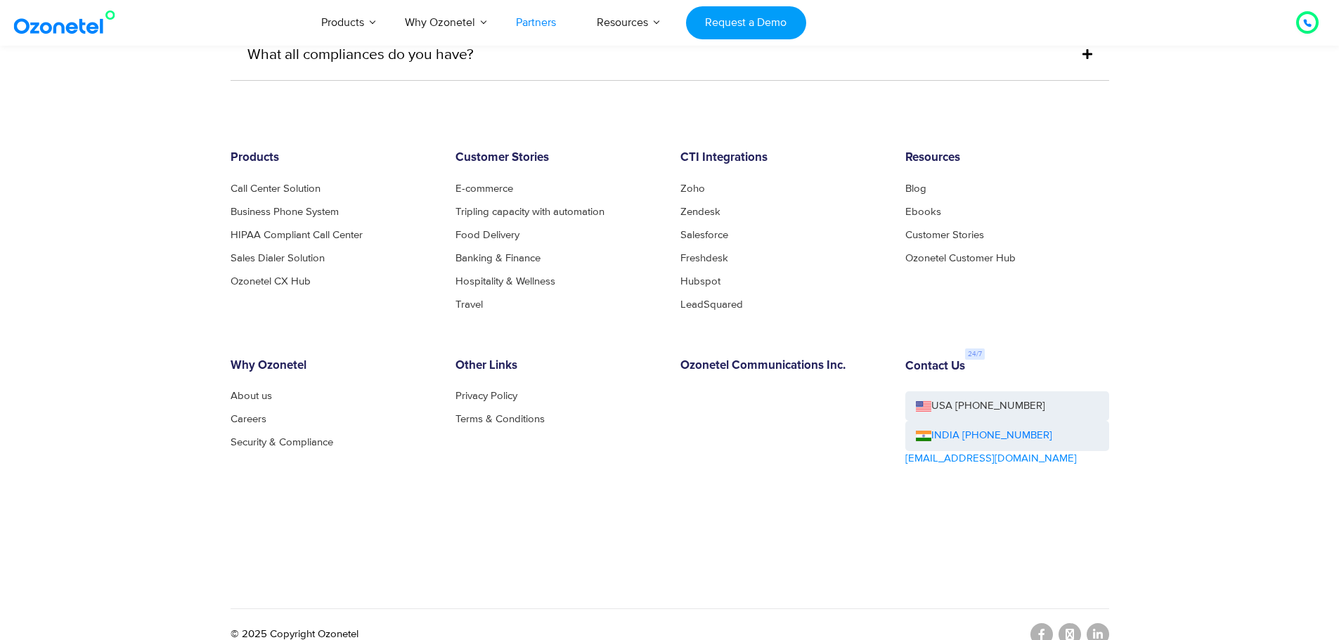
drag, startPoint x: 964, startPoint y: 333, endPoint x: 1014, endPoint y: 333, distance: 49.2
click at [1014, 333] on div "Products Call Center Solution Business Phone System HIPAA Compliant Call Center…" at bounding box center [670, 373] width 900 height 444
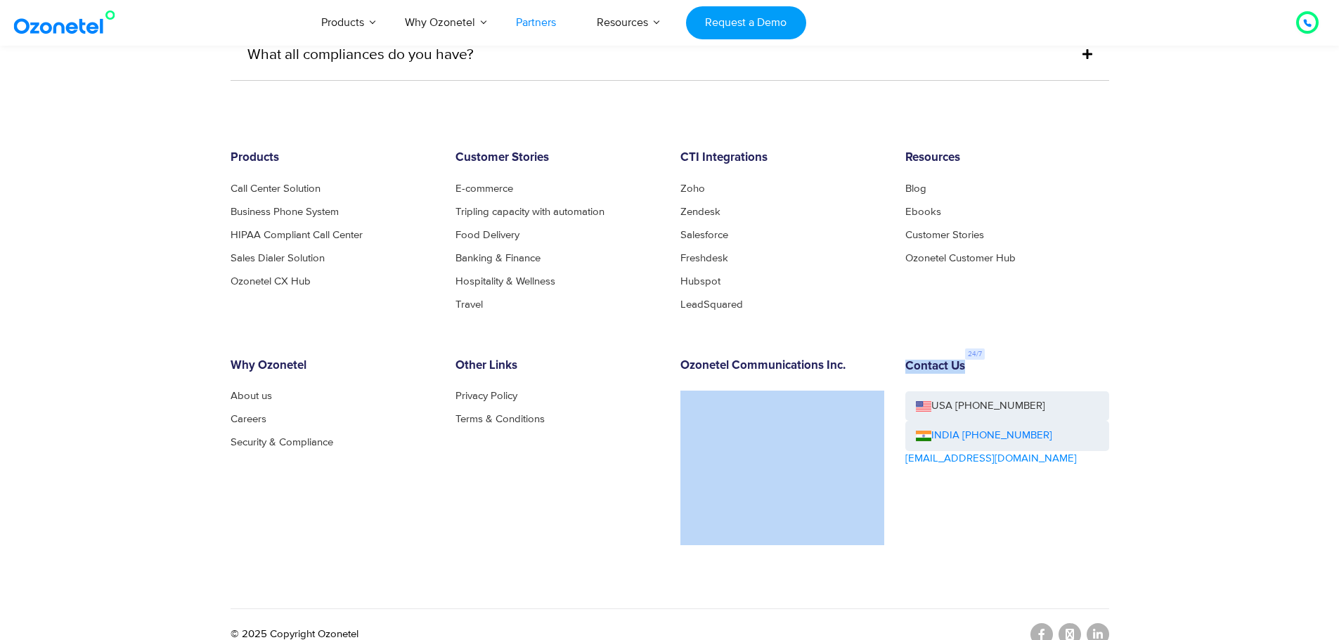
drag, startPoint x: 890, startPoint y: 347, endPoint x: 1011, endPoint y: 346, distance: 120.9
click at [1011, 346] on div "Products Call Center Solution Business Phone System HIPAA Compliant Call Center…" at bounding box center [670, 373] width 900 height 444
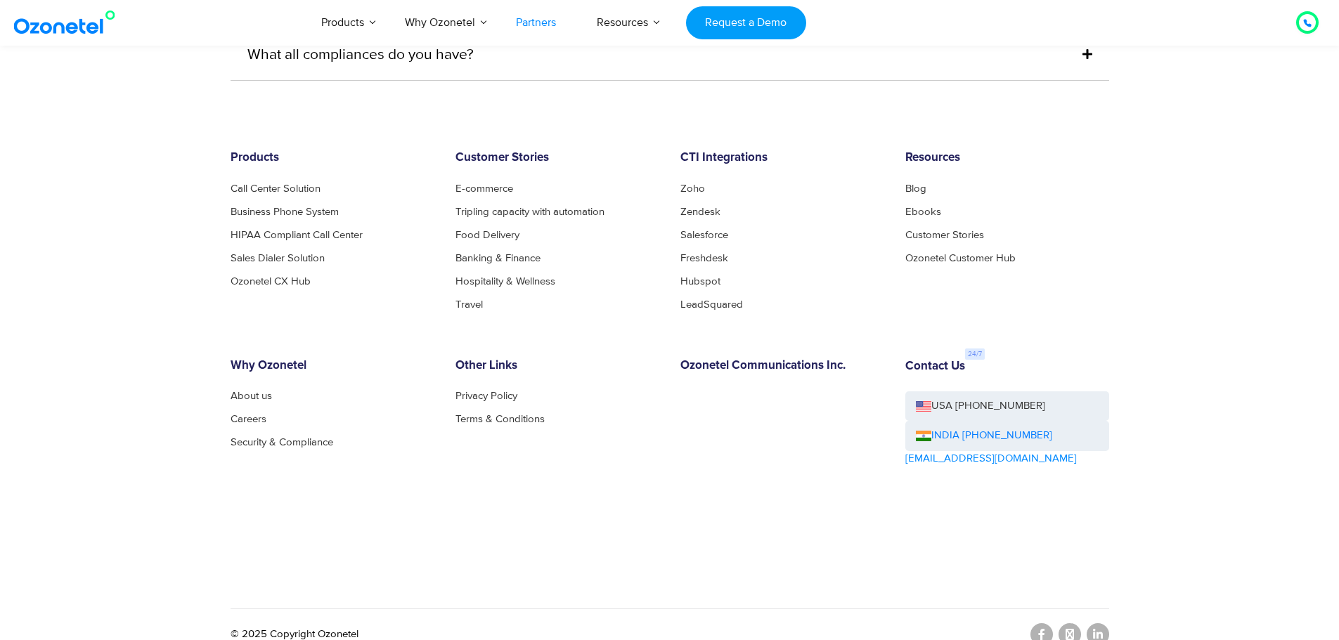
click at [1011, 359] on div "Contact Us USA [PHONE_NUMBER] INDIA [PHONE_NUMBER] [EMAIL_ADDRESS][DOMAIN_NAME]" at bounding box center [1007, 452] width 225 height 187
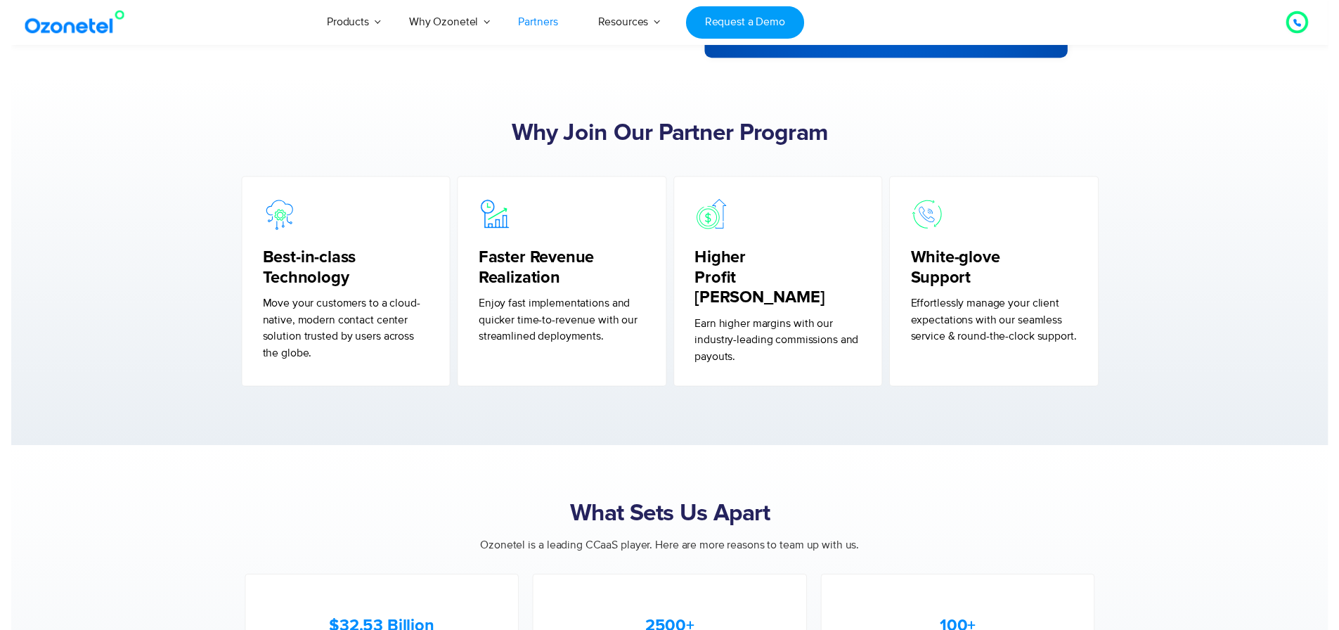
scroll to position [0, 0]
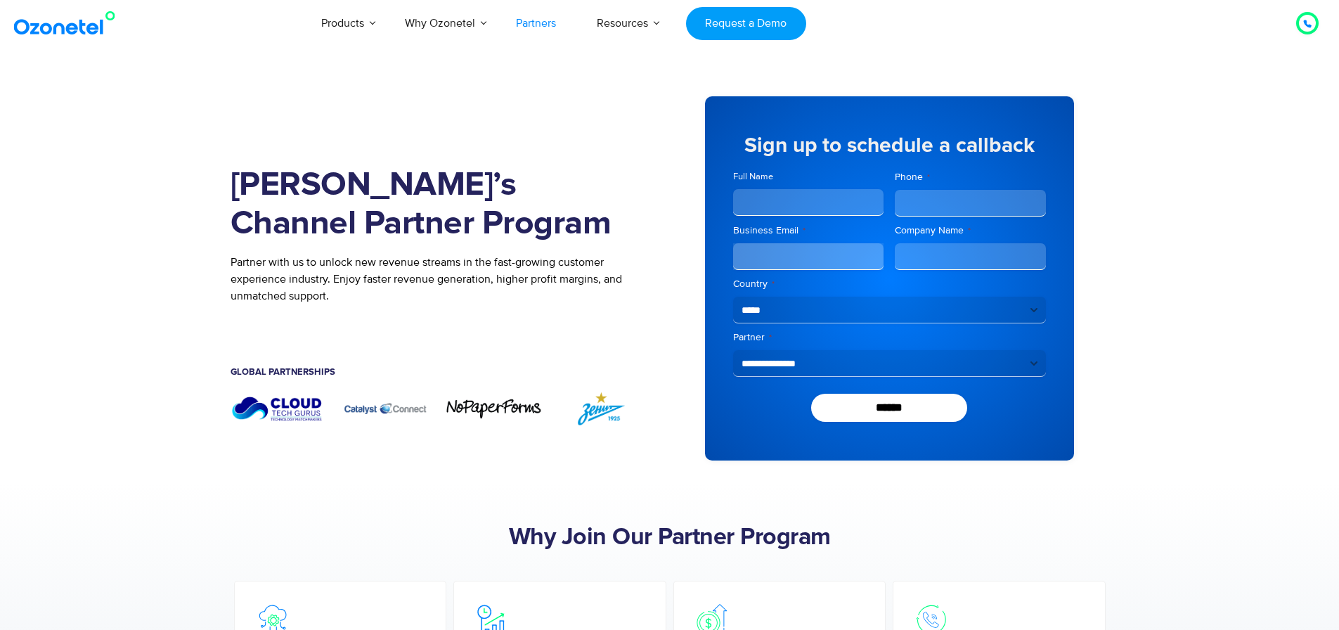
click at [794, 313] on select "**********" at bounding box center [889, 310] width 313 height 27
click at [800, 311] on select "**********" at bounding box center [889, 310] width 313 height 27
click at [828, 359] on select "**********" at bounding box center [889, 363] width 313 height 27
select select "**********"
click at [733, 350] on select "**********" at bounding box center [889, 363] width 313 height 27
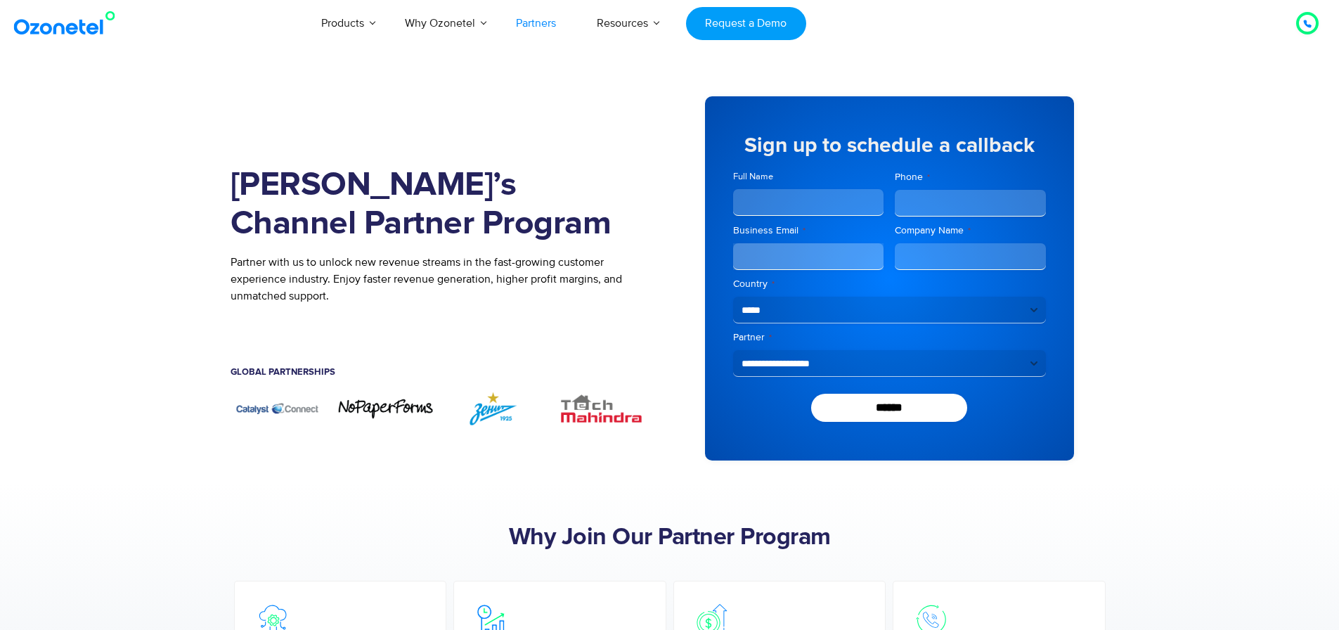
click at [810, 198] on input "Full Name" at bounding box center [808, 202] width 151 height 27
drag, startPoint x: 805, startPoint y: 134, endPoint x: 1042, endPoint y: 148, distance: 236.6
click at [1042, 148] on div "Sign up to schedule a callback" at bounding box center [889, 149] width 313 height 56
click at [1040, 148] on h5 "Sign up to schedule a callback" at bounding box center [889, 145] width 313 height 21
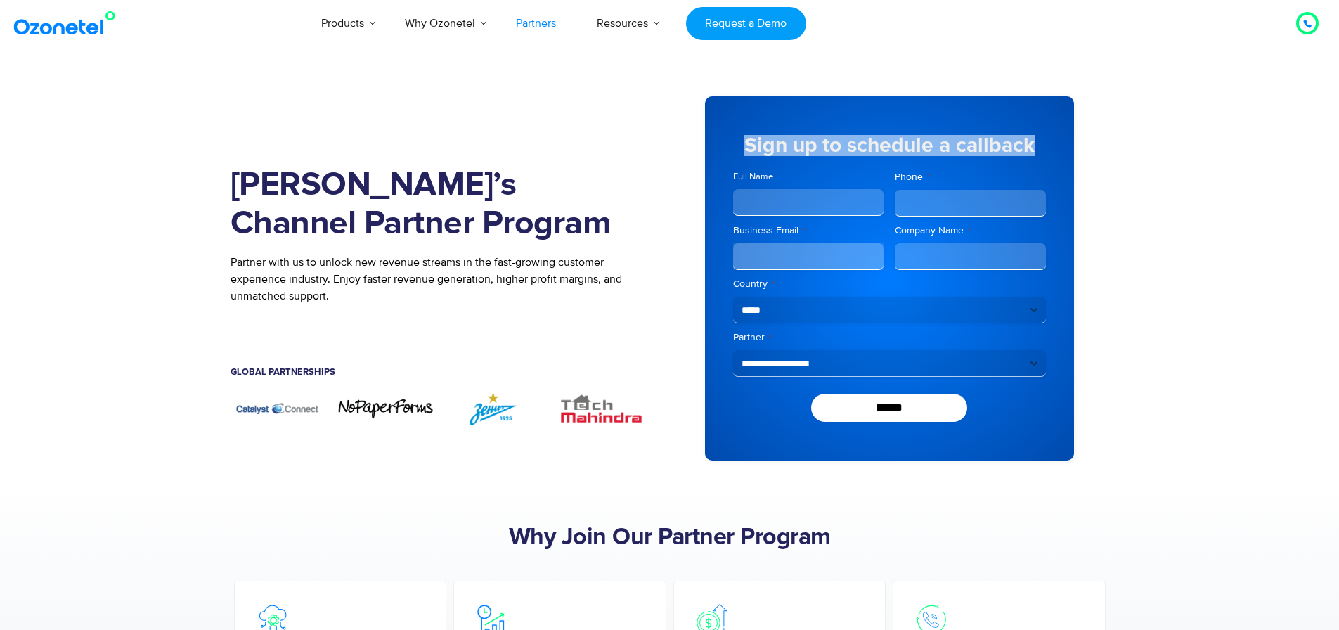
drag, startPoint x: 1044, startPoint y: 145, endPoint x: 736, endPoint y: 143, distance: 307.9
click at [736, 143] on h5 "Sign up to schedule a callback" at bounding box center [889, 145] width 313 height 21
click at [742, 136] on h5 "Sign up to schedule a callback" at bounding box center [889, 145] width 313 height 21
drag, startPoint x: 737, startPoint y: 136, endPoint x: 1034, endPoint y: 138, distance: 297.3
click at [1063, 138] on div "**********" at bounding box center [889, 278] width 369 height 364
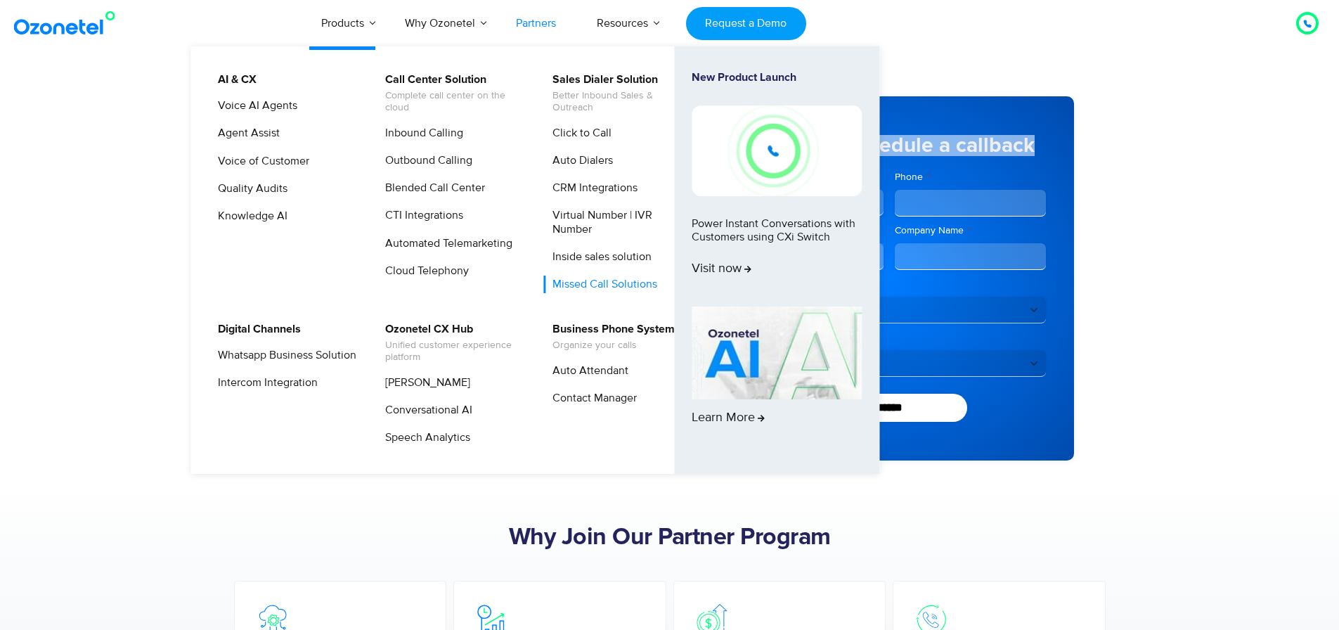
click at [626, 282] on link "Missed Call Solutions" at bounding box center [601, 285] width 116 height 18
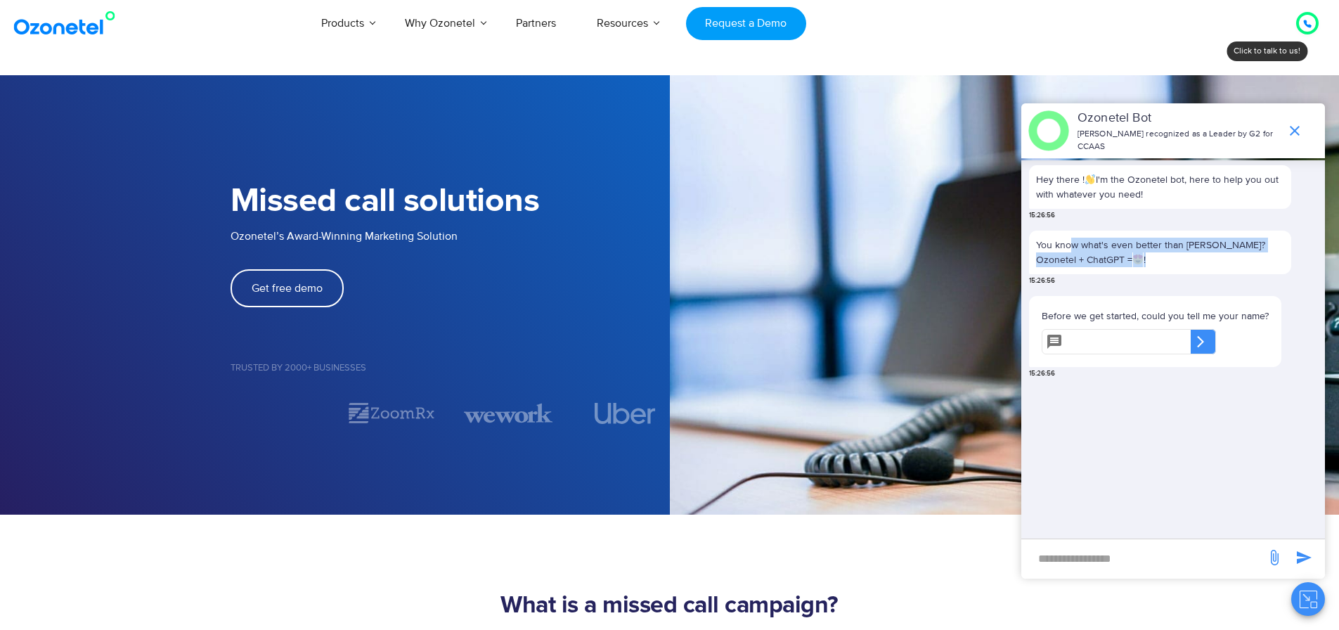
drag, startPoint x: 1074, startPoint y: 235, endPoint x: 1226, endPoint y: 256, distance: 153.2
click at [1226, 256] on p "You know what's even better than Ozonetel? Ozonetel + ChatGPT = !" at bounding box center [1160, 253] width 248 height 30
click at [1224, 256] on p "You know what's even better than Ozonetel? Ozonetel + ChatGPT = !" at bounding box center [1160, 253] width 248 height 30
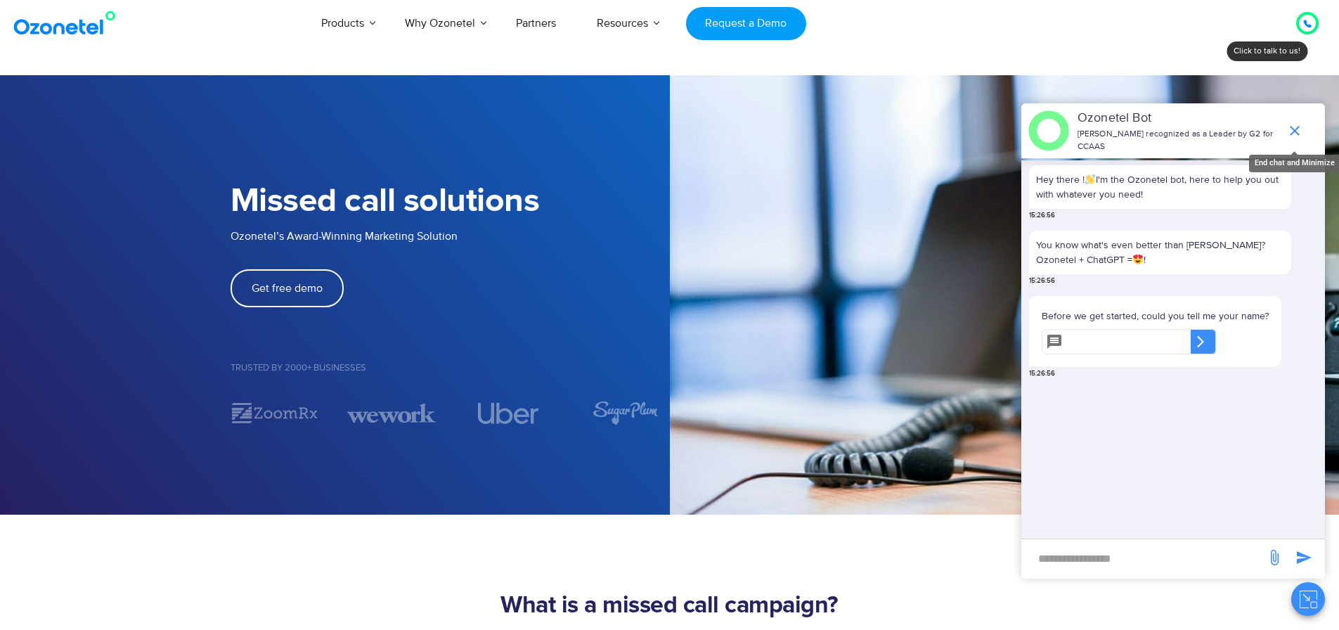
click at [1297, 124] on icon "end chat or minimize" at bounding box center [1294, 130] width 17 height 17
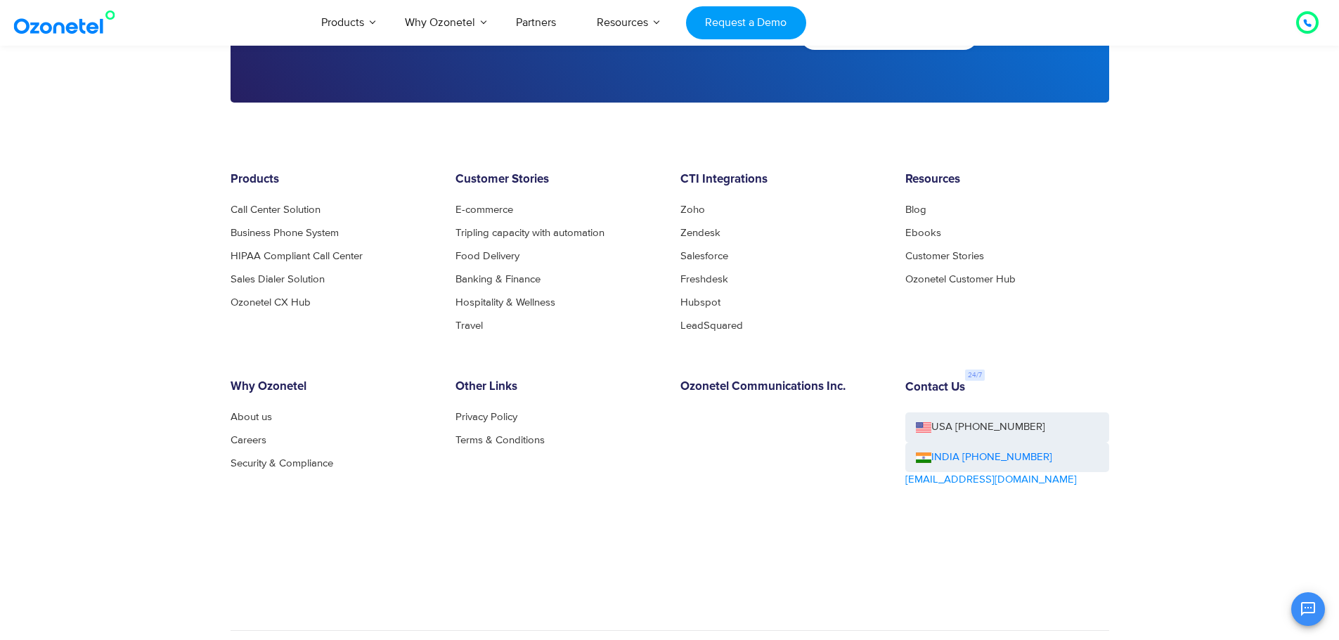
scroll to position [4103, 0]
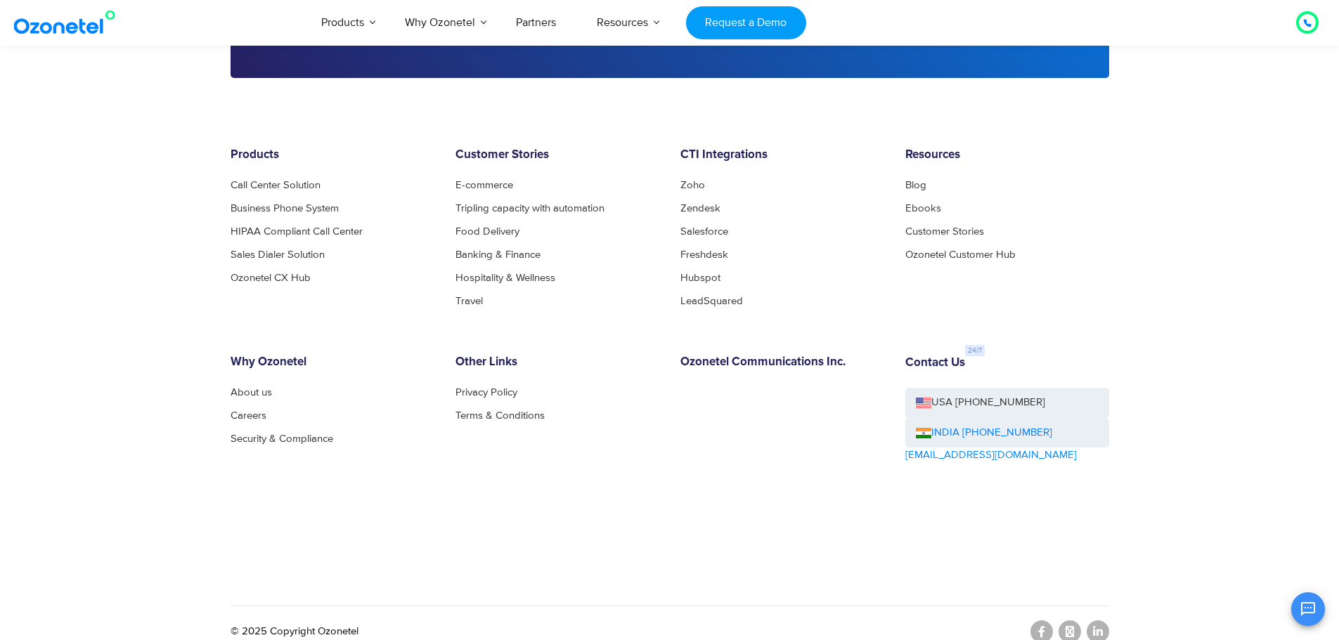
drag, startPoint x: 1301, startPoint y: 600, endPoint x: 434, endPoint y: 578, distance: 867.6
click at [441, 554] on div "Products Call Center Solution Business Phone System HIPAA Compliant Call Center…" at bounding box center [670, 370] width 900 height 444
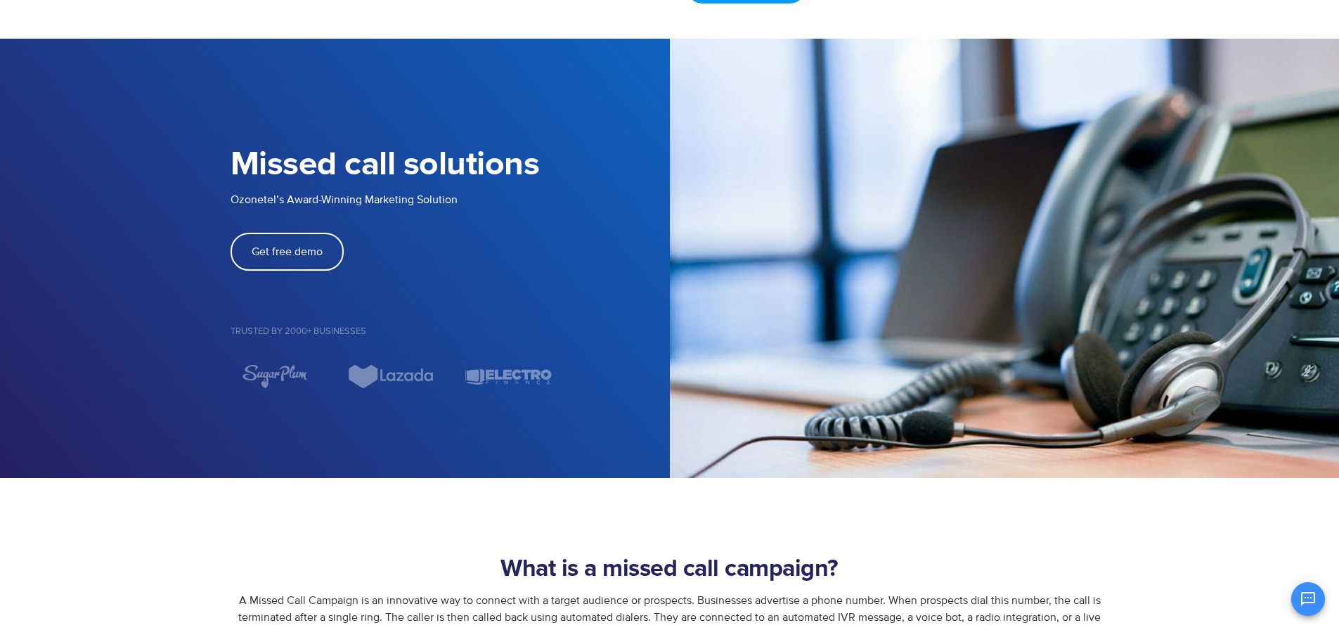
scroll to position [0, 0]
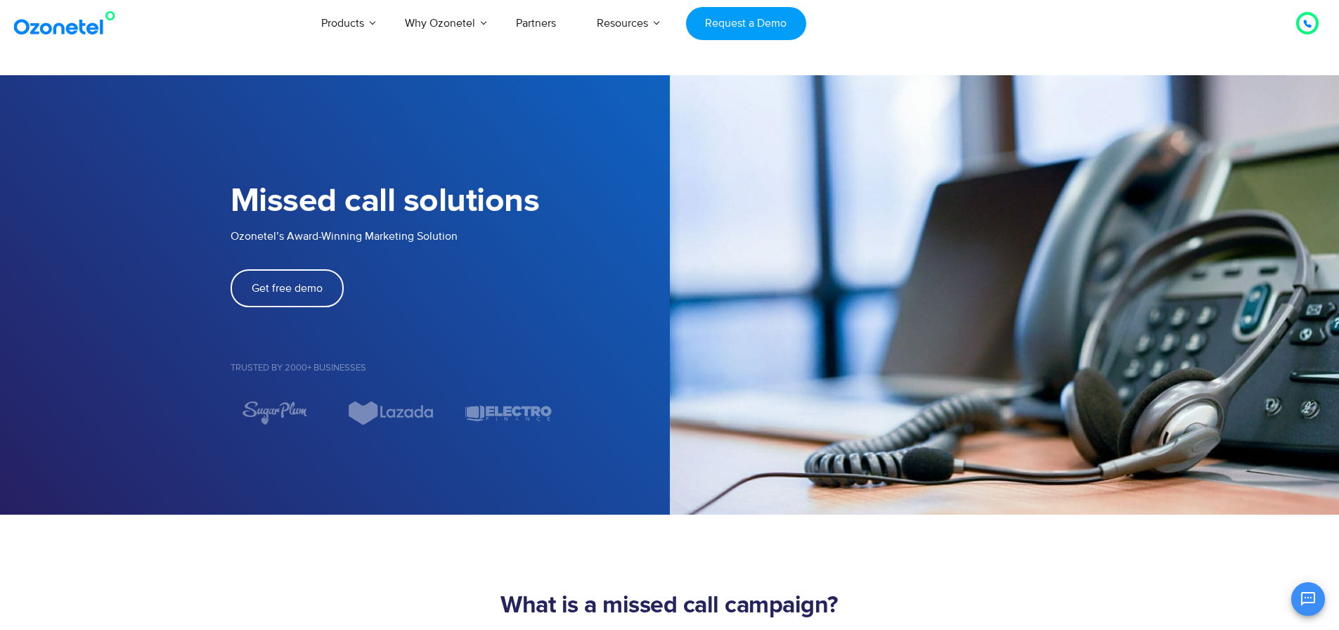
click at [1303, 23] on icon at bounding box center [1307, 24] width 8 height 8
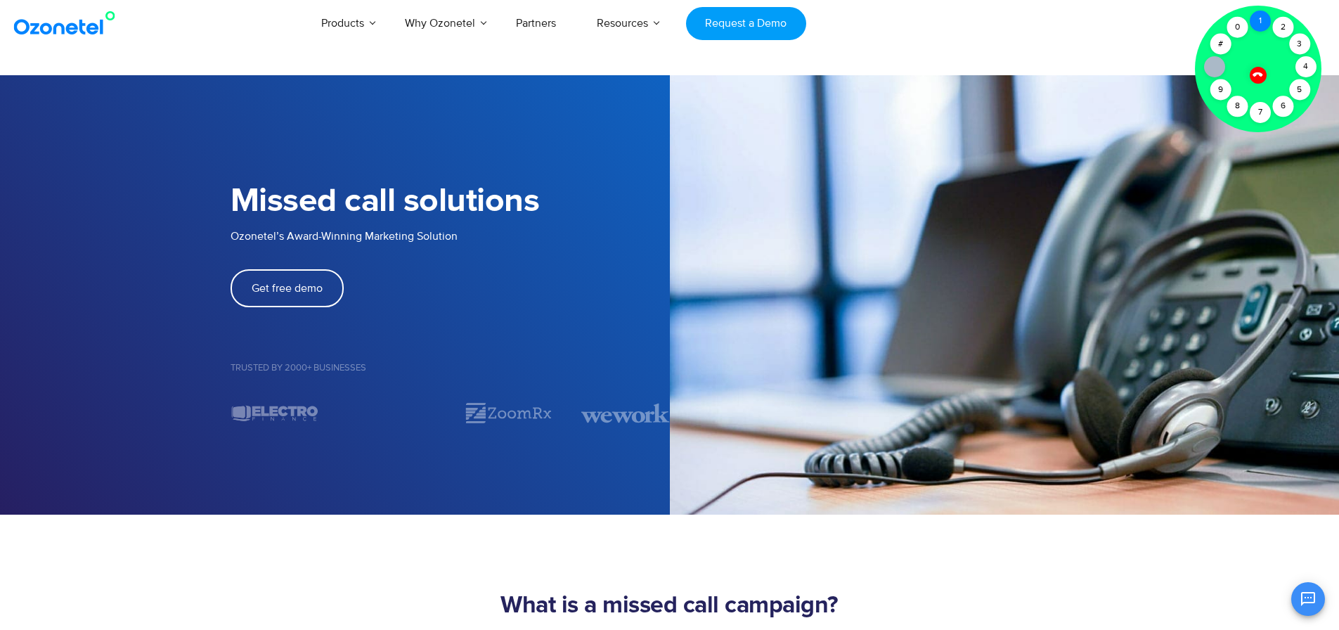
click at [1267, 23] on div "1" at bounding box center [1260, 21] width 21 height 21
drag, startPoint x: 1296, startPoint y: 41, endPoint x: 1284, endPoint y: 48, distance: 13.5
click at [1307, 23] on div "Click to talk to us! Call connected 1 2 3 4 5 6 7 8 9 # 0" at bounding box center [1307, 23] width 0 height 0
click at [1276, 48] on div at bounding box center [1258, 69] width 127 height 127
click at [1260, 18] on div "1" at bounding box center [1260, 21] width 21 height 21
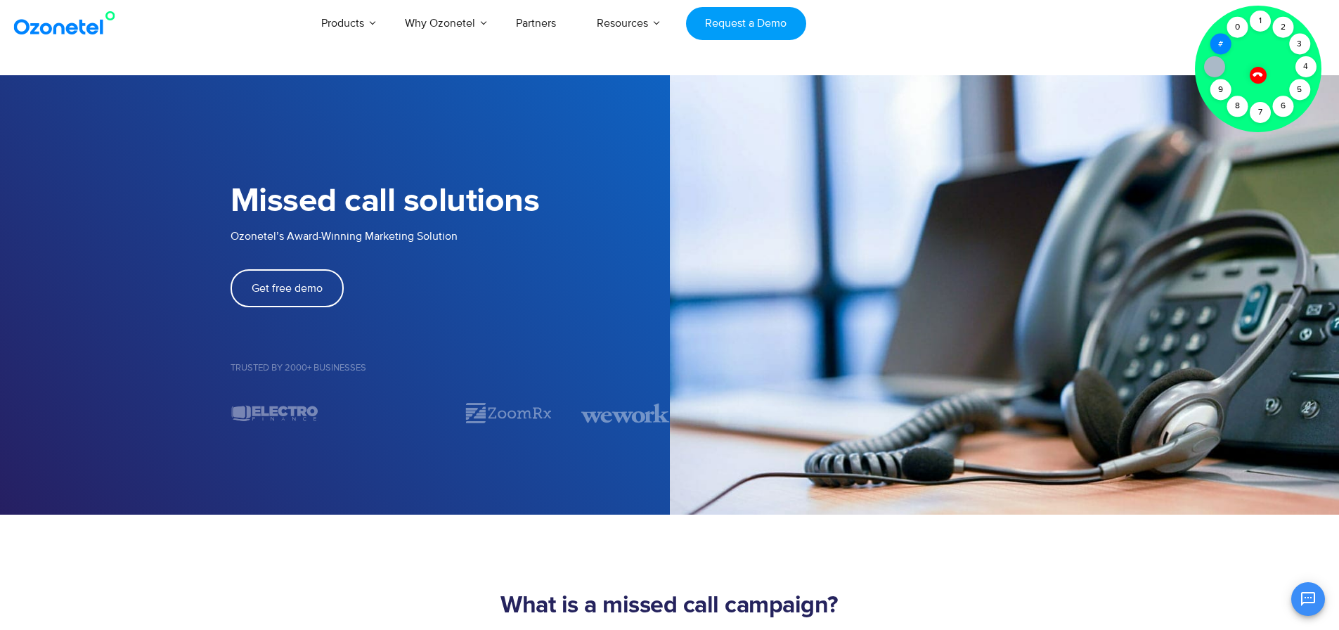
click at [1210, 42] on div "#" at bounding box center [1220, 44] width 21 height 21
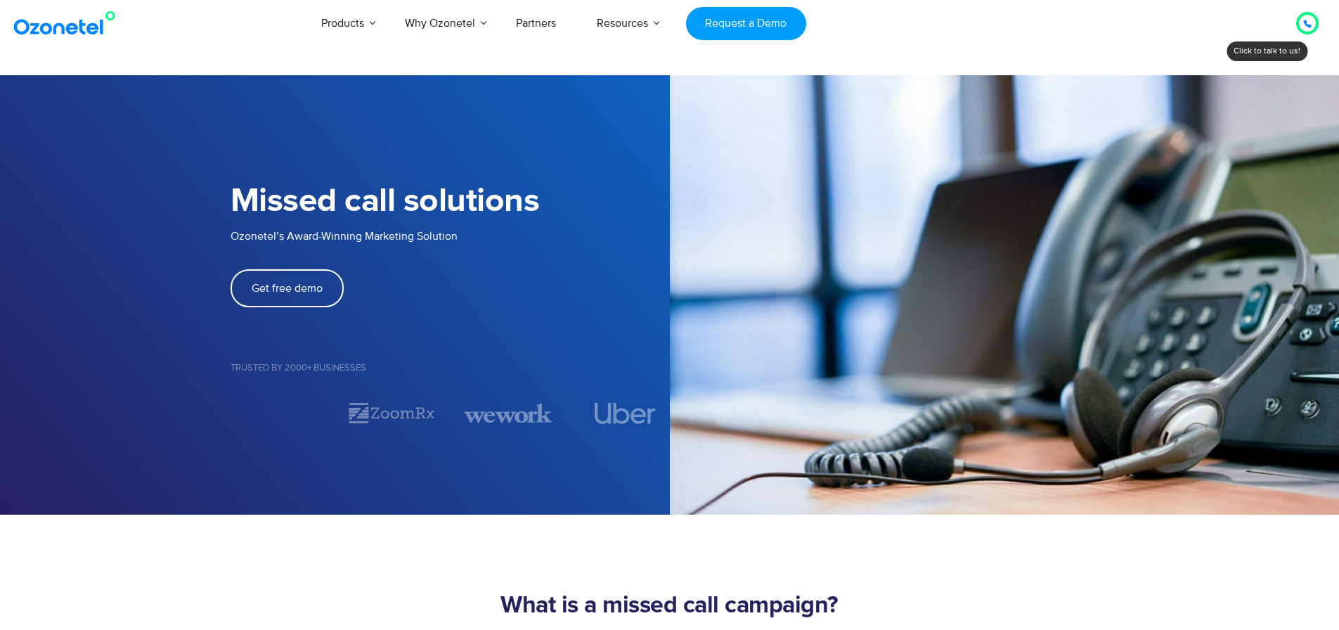
click at [1311, 27] on icon at bounding box center [1307, 23] width 7 height 7
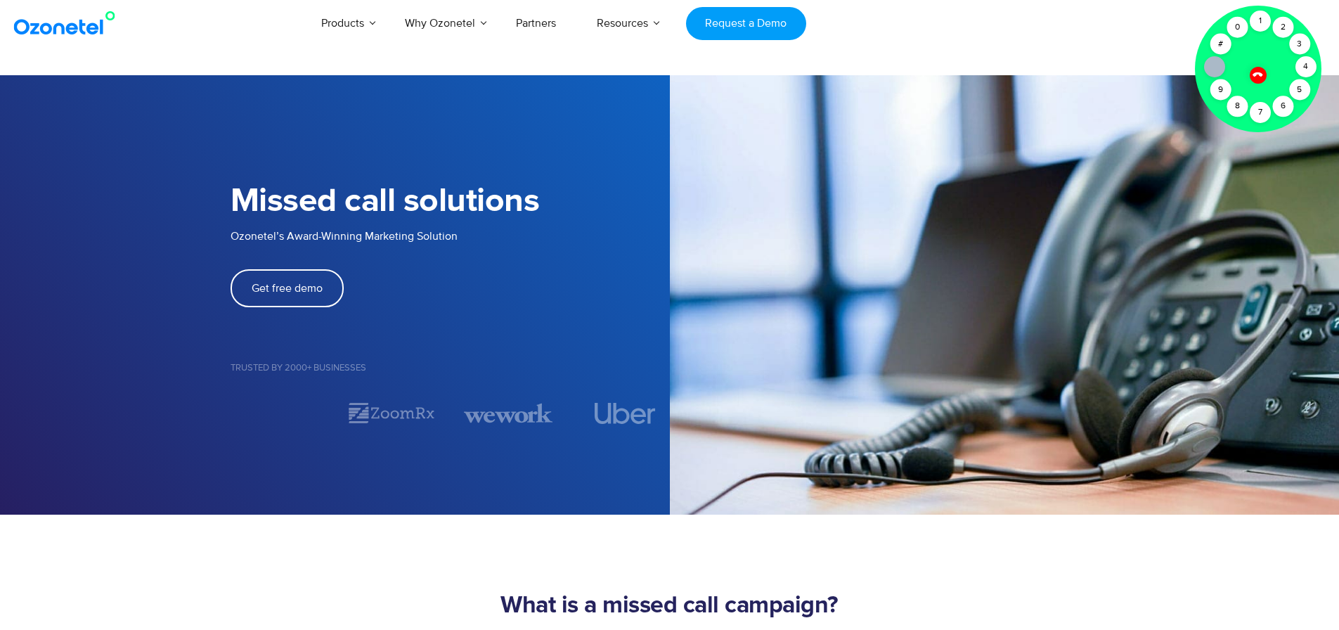
click at [1217, 66] on icon at bounding box center [1214, 66] width 11 height 11
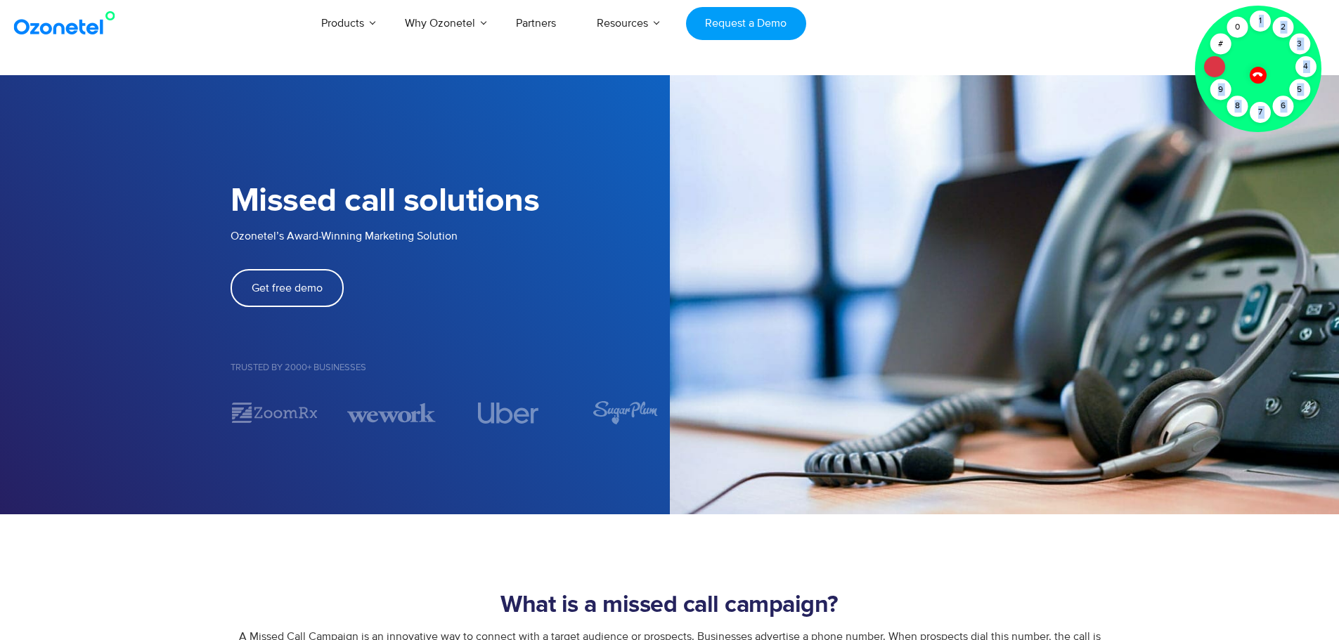
drag, startPoint x: 1216, startPoint y: 72, endPoint x: 1267, endPoint y: 47, distance: 56.9
click at [1307, 23] on div "Click to talk to us! Muted [PHONE_NUMBER]" at bounding box center [1307, 23] width 0 height 0
click at [1262, 48] on div at bounding box center [1258, 69] width 127 height 127
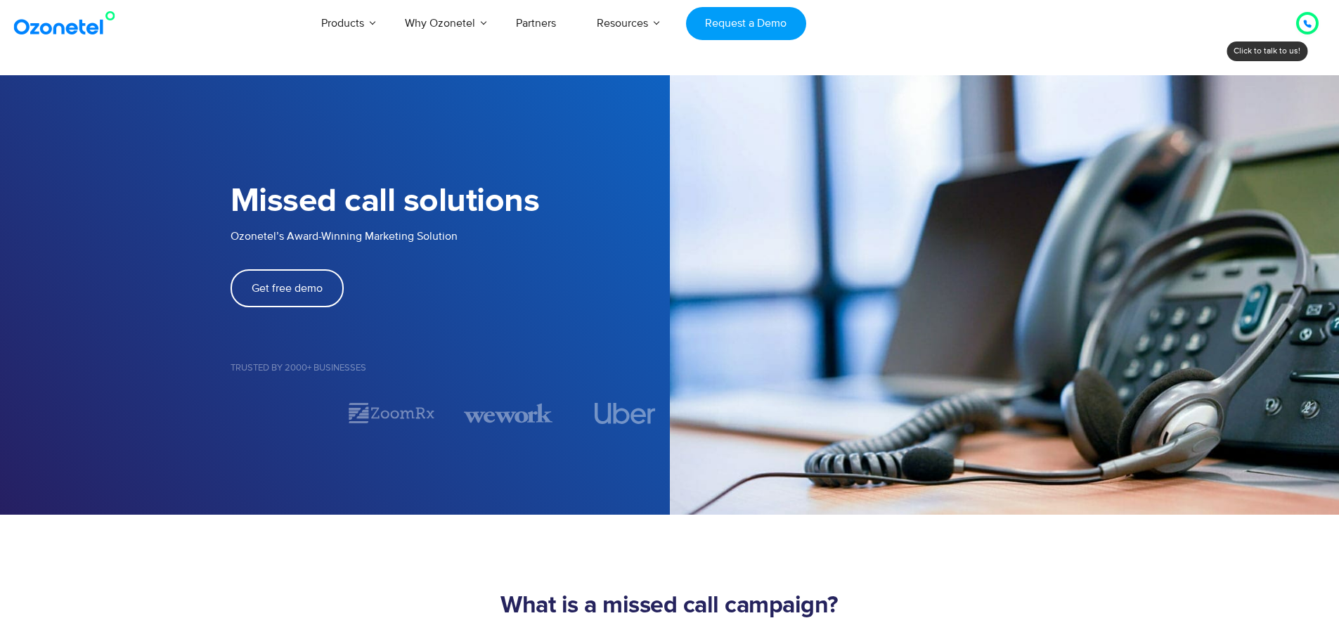
click at [1312, 25] on div at bounding box center [1307, 23] width 17 height 17
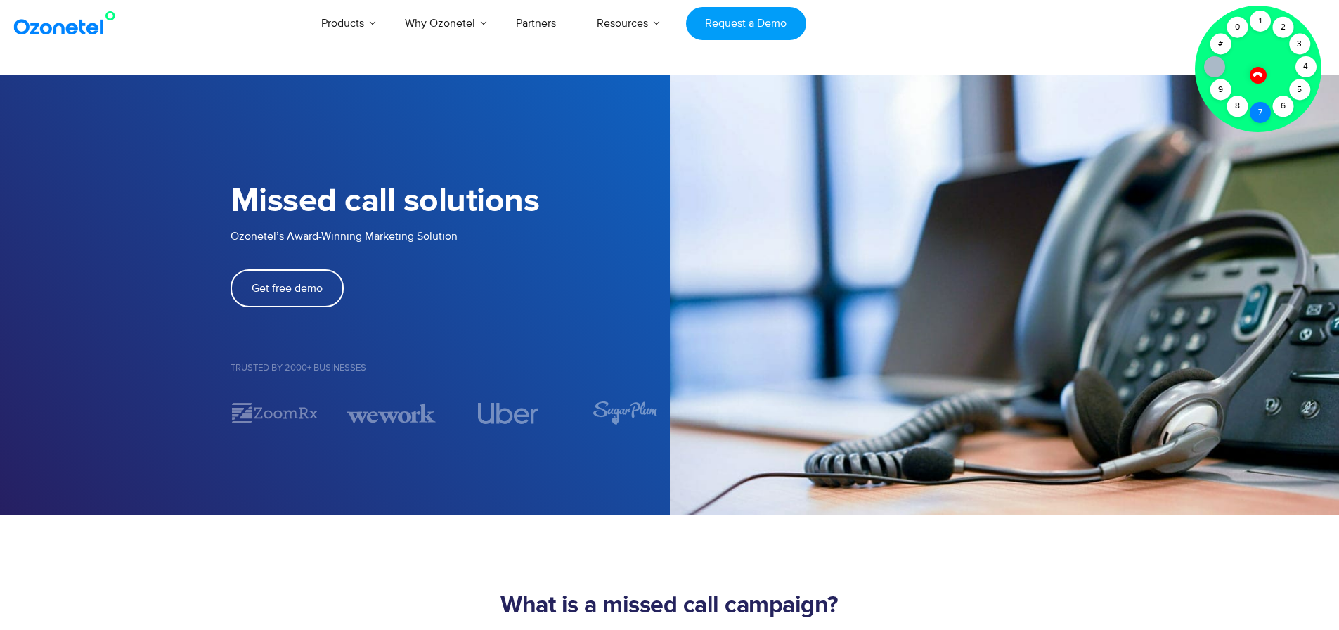
click at [1258, 112] on div "7" at bounding box center [1260, 112] width 21 height 21
drag, startPoint x: 1282, startPoint y: 112, endPoint x: 1294, endPoint y: 86, distance: 28.6
click at [1283, 111] on div "6" at bounding box center [1282, 106] width 21 height 21
drag, startPoint x: 1295, startPoint y: 84, endPoint x: 1301, endPoint y: 72, distance: 13.8
click at [1296, 84] on div "5" at bounding box center [1299, 89] width 21 height 21
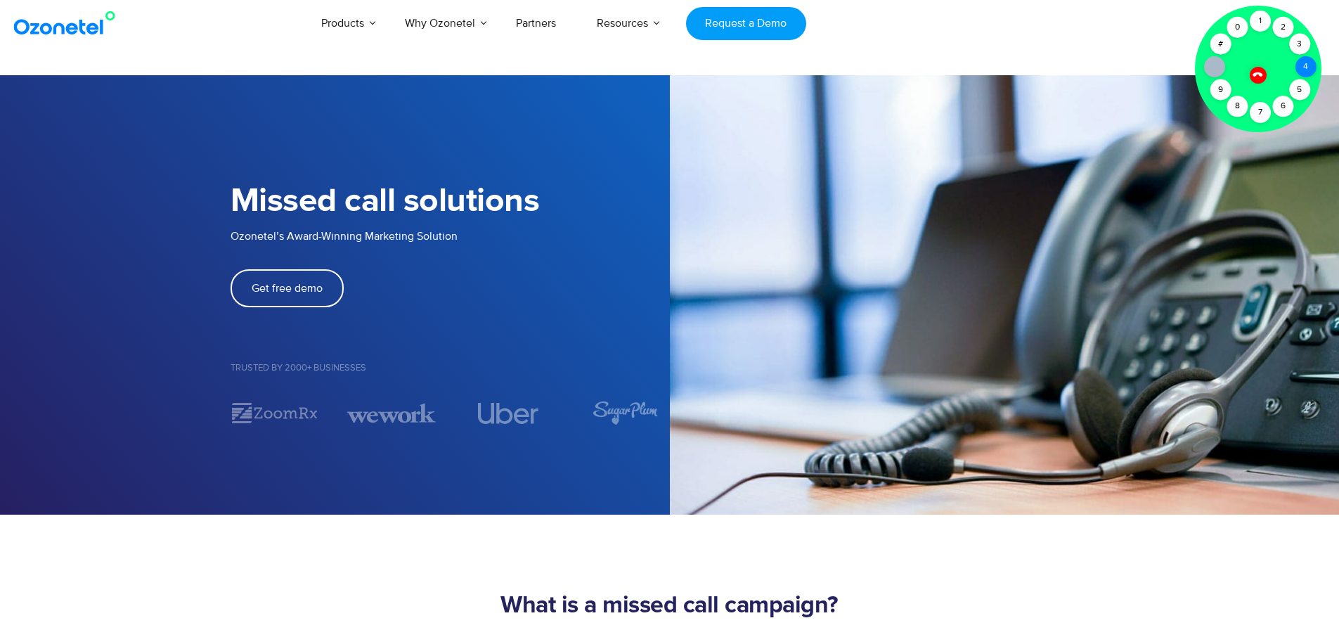
click at [1302, 70] on div "4" at bounding box center [1305, 66] width 21 height 21
click at [1301, 49] on div "3" at bounding box center [1299, 44] width 21 height 21
click at [1256, 72] on icon at bounding box center [1258, 75] width 10 height 10
